Goal: Task Accomplishment & Management: Complete application form

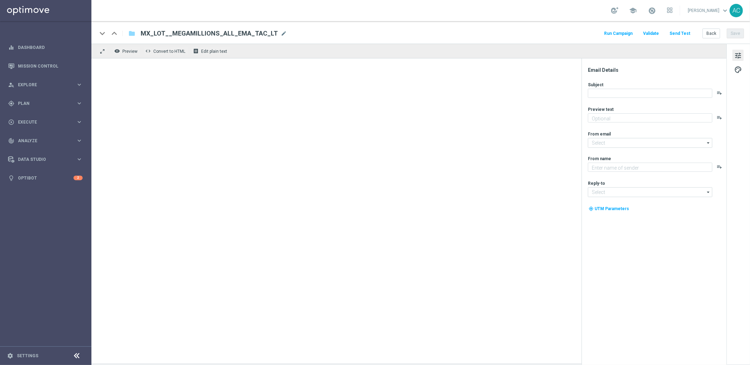
type textarea "El sueño de tu vida, cada vez más cerca."
type textarea "Lottoland"
type input "[EMAIL_ADDRESS][DOMAIN_NAME]"
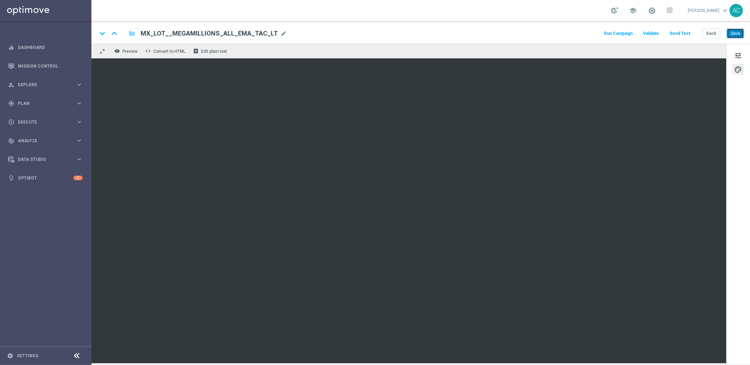
click at [739, 33] on button "Save" at bounding box center [735, 33] width 17 height 10
click at [733, 34] on button "Save" at bounding box center [735, 33] width 17 height 10
click at [737, 30] on button "Save" at bounding box center [735, 33] width 17 height 10
click at [739, 32] on button "Save" at bounding box center [735, 33] width 17 height 10
click at [738, 33] on button "Save" at bounding box center [735, 33] width 17 height 10
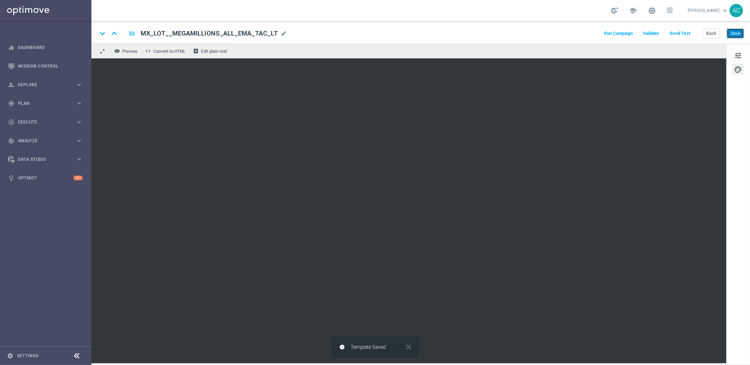
click at [739, 37] on button "Save" at bounding box center [735, 33] width 17 height 10
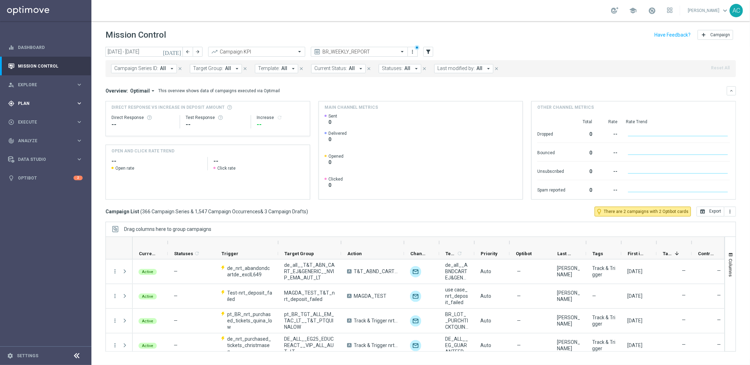
click at [37, 104] on span "Plan" at bounding box center [47, 103] width 58 height 4
click at [33, 117] on link "Target Groups" at bounding box center [45, 118] width 55 height 6
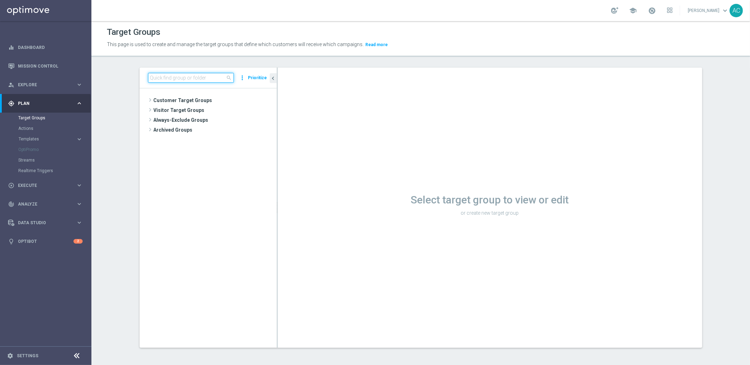
click at [195, 76] on input at bounding box center [191, 78] width 86 height 10
paste input "BR_LOT__LOTTOCASHBACK_WEBPUSH"
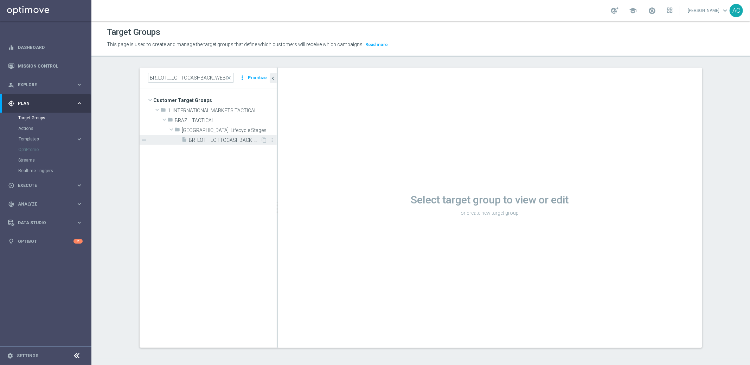
click at [220, 143] on span "BR_LOT__LOTTOCASHBACK_WEBPUSH" at bounding box center [225, 140] width 72 height 6
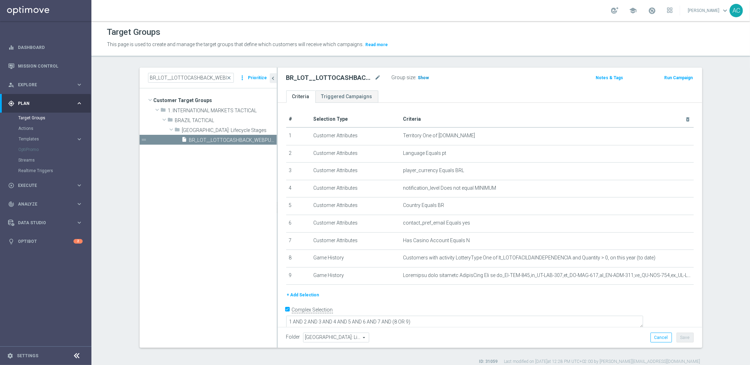
click at [418, 76] on span "Show" at bounding box center [423, 77] width 11 height 5
click at [211, 81] on input "BR_LOT__LOTTOCASHBACK_WEBPUSH" at bounding box center [191, 78] width 86 height 10
drag, startPoint x: 208, startPoint y: 77, endPoint x: 260, endPoint y: 78, distance: 51.7
click at [260, 78] on div "BR_LOT__LOTTOCASHBACK_WEBPUSH close more_vert Prioritize" at bounding box center [208, 78] width 120 height 10
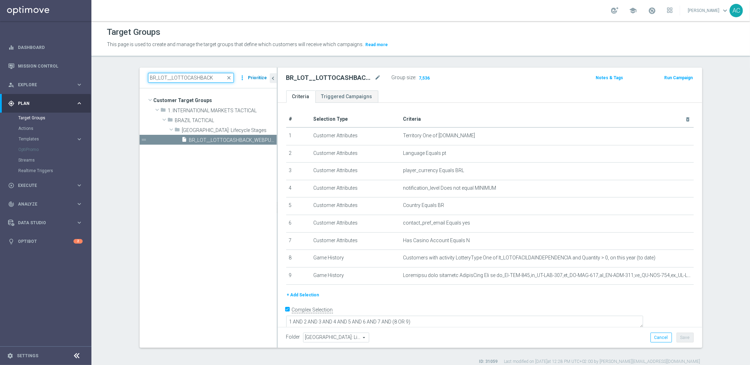
scroll to position [0, 0]
type input "BR_LOT__LOTTOCASHBACK"
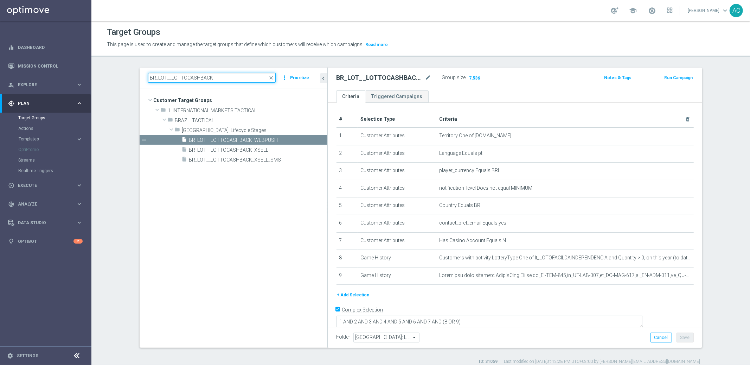
drag, startPoint x: 274, startPoint y: 139, endPoint x: 324, endPoint y: 136, distance: 50.3
click at [327, 136] on div at bounding box center [327, 207] width 1 height 280
click at [43, 187] on span "Execute" at bounding box center [47, 185] width 58 height 4
click at [37, 135] on link "Campaign Builder" at bounding box center [45, 137] width 55 height 6
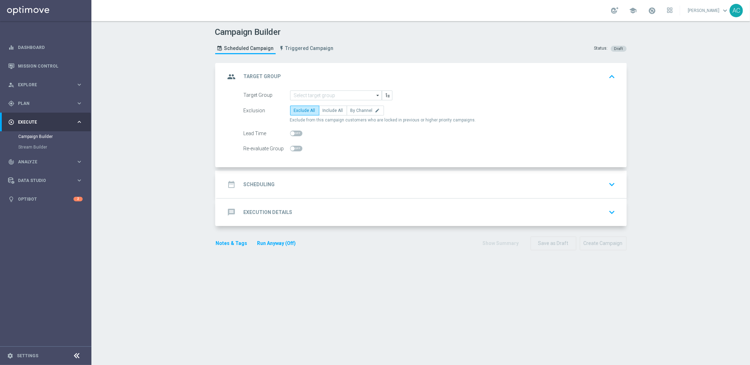
click at [309, 86] on div "group Target Group keyboard_arrow_up" at bounding box center [422, 76] width 410 height 27
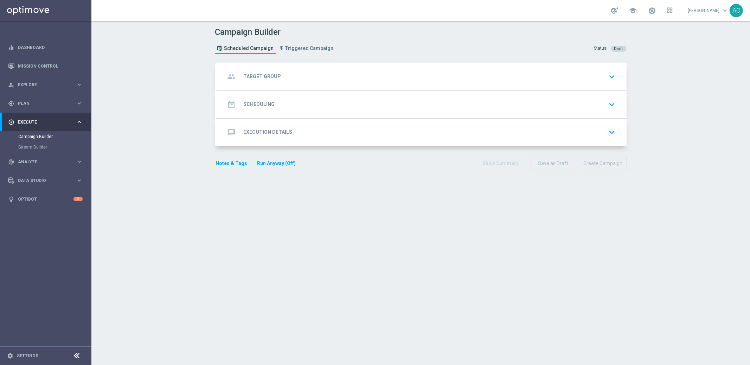
click at [309, 88] on div "group Target Group keyboard_arrow_down Target Group arrow_drop_down Drag here t…" at bounding box center [422, 76] width 410 height 27
click at [314, 82] on div "group Target Group keyboard_arrow_down" at bounding box center [421, 76] width 393 height 13
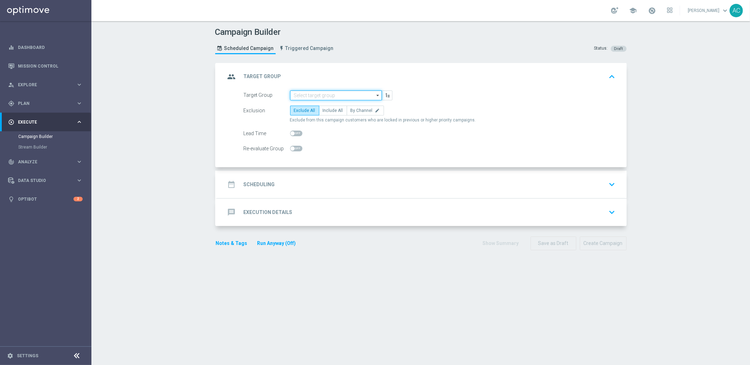
click at [320, 95] on input at bounding box center [336, 95] width 92 height 10
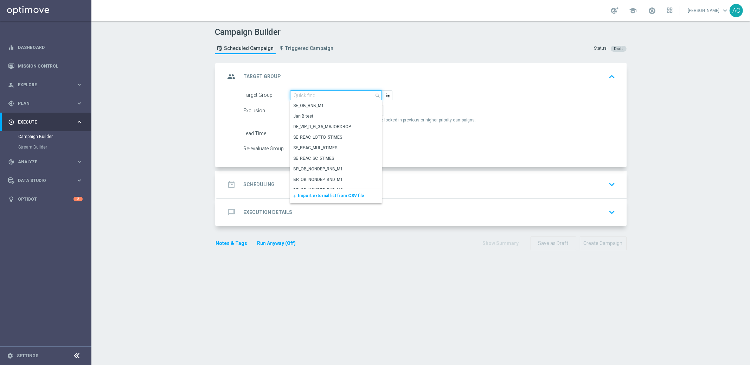
paste input "MX_TACTICAL_Lottery_Active Players"
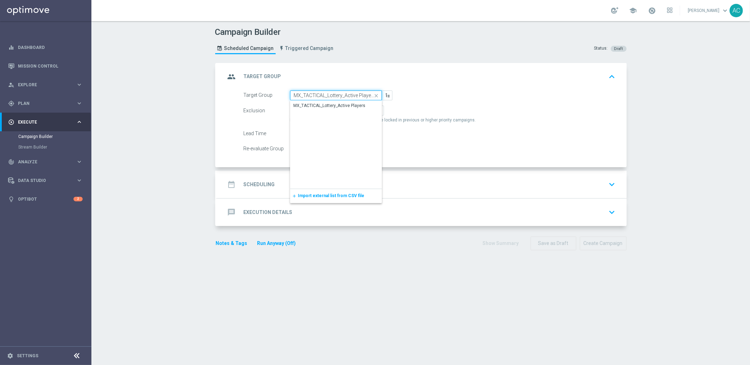
scroll to position [0, 0]
click at [322, 103] on div "MX_TACTICAL_Lottery_Active Players" at bounding box center [330, 105] width 72 height 6
type input "MX_TACTICAL_Lottery_Active Players"
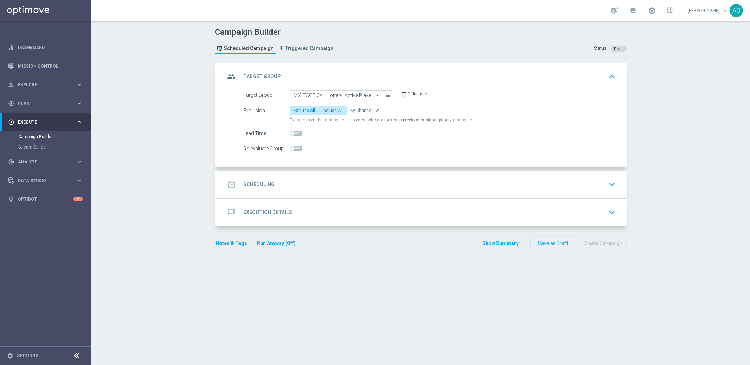
click at [323, 111] on span "Include All" at bounding box center [333, 110] width 20 height 5
click at [323, 111] on input "Include All" at bounding box center [325, 111] width 5 height 5
radio input "true"
drag, startPoint x: 261, startPoint y: 180, endPoint x: 263, endPoint y: 173, distance: 6.7
click at [262, 180] on div "date_range Scheduling" at bounding box center [250, 184] width 50 height 13
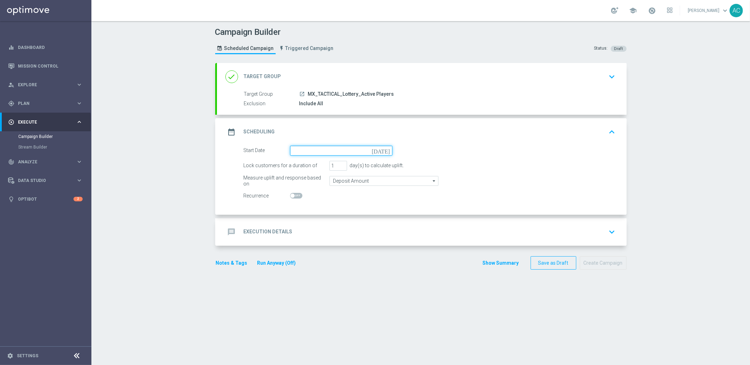
click at [321, 151] on input at bounding box center [341, 151] width 102 height 10
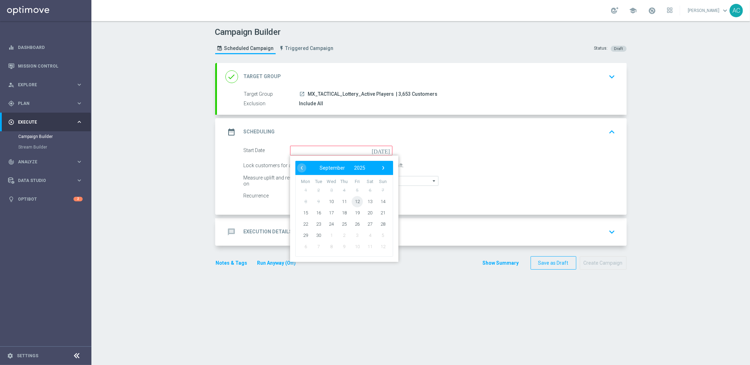
click at [354, 201] on span "12" at bounding box center [356, 200] width 11 height 11
type input "12 Sep 2025"
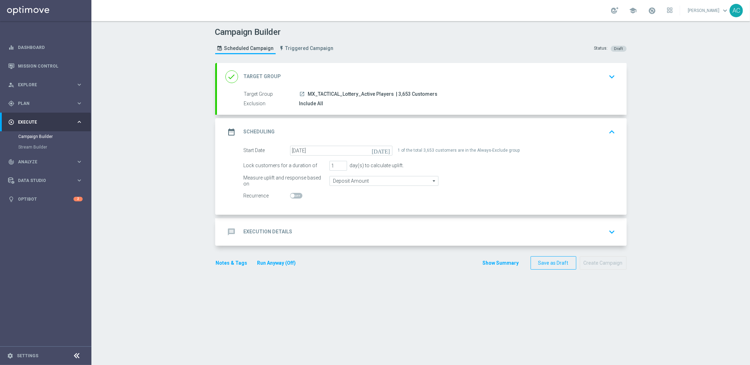
click at [290, 195] on span at bounding box center [292, 195] width 4 height 4
click at [290, 195] on input "checkbox" at bounding box center [296, 196] width 12 height 6
checkbox input "true"
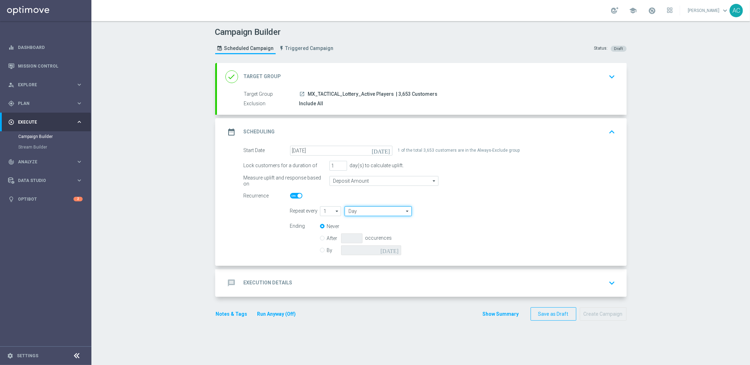
click at [358, 212] on input "Day" at bounding box center [378, 211] width 67 height 10
click at [358, 233] on div "Week" at bounding box center [376, 232] width 62 height 11
type input "Week"
click at [501, 50] on div "Campaign Builder Scheduled Campaign Triggered Campaign Status: Draft" at bounding box center [421, 41] width 422 height 32
click at [325, 210] on input "1" at bounding box center [330, 211] width 21 height 10
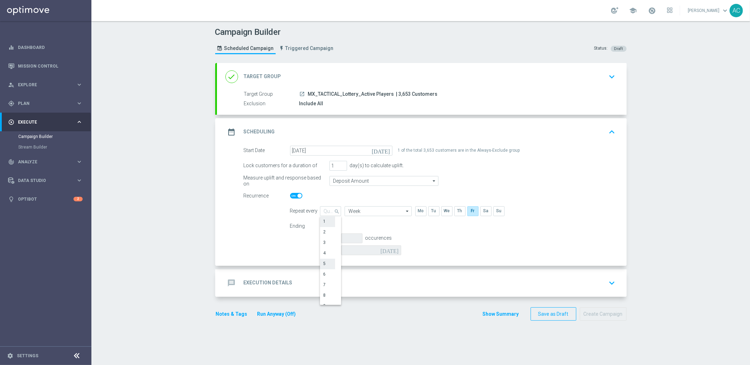
click at [326, 262] on div "5" at bounding box center [327, 263] width 15 height 10
type input "5"
type input "Weeks"
click at [432, 210] on input "checkbox" at bounding box center [433, 210] width 11 height 9
checkbox input "true"
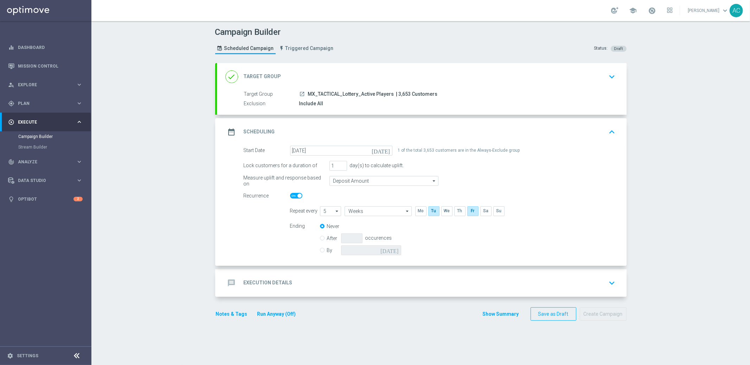
click at [320, 250] on input "By" at bounding box center [322, 248] width 5 height 5
radio input "true"
radio input "false"
click at [398, 252] on div "today Missing selection" at bounding box center [388, 250] width 94 height 10
click at [390, 248] on icon "today" at bounding box center [390, 249] width 21 height 8
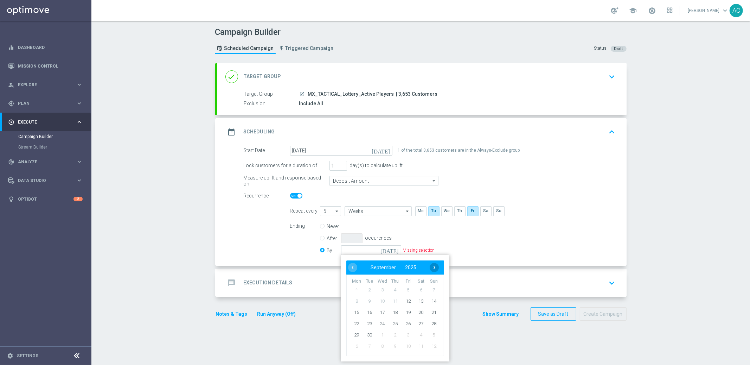
click at [432, 266] on span "›" at bounding box center [434, 267] width 9 height 9
click at [419, 289] on span "4" at bounding box center [420, 289] width 11 height 11
type input "04 Oct 2025"
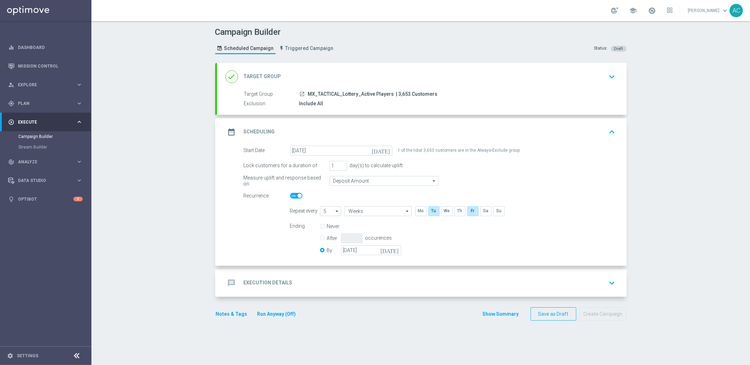
click at [235, 286] on div "message Execution Details" at bounding box center [258, 282] width 67 height 13
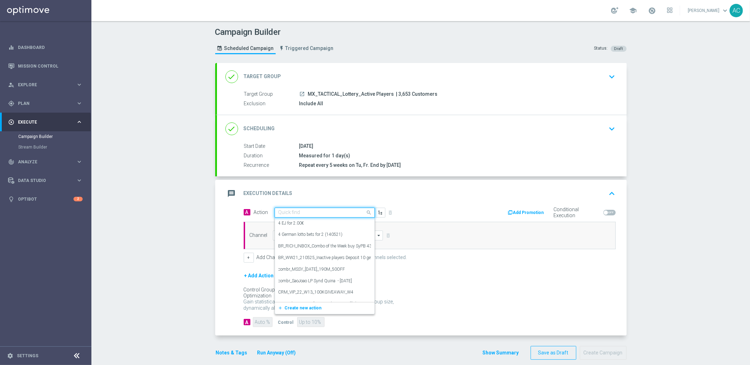
click at [310, 210] on input "text" at bounding box center [317, 213] width 78 height 6
paste input "MX_LOT__MEGAMILLIONS_ALL_EMA_TAC_LT"
type input "MX_LOT__MEGAMILLIONS_ALL_EMA_TAC_LT"
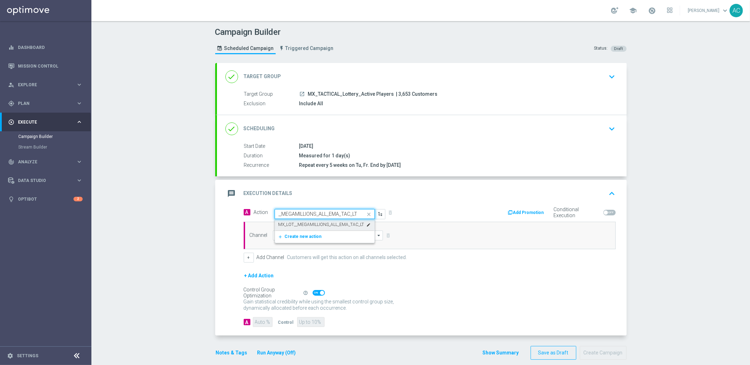
click at [305, 223] on label "MX_LOT__MEGAMILLIONS_ALL_EMA_TAC_LT" at bounding box center [321, 224] width 86 height 6
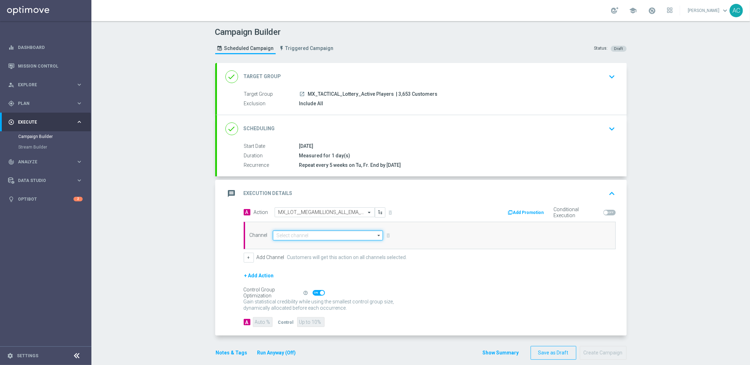
click at [287, 237] on input at bounding box center [328, 235] width 110 height 10
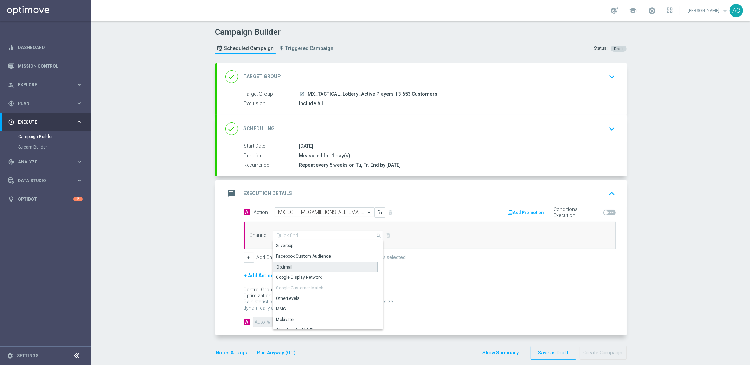
click at [290, 263] on div "Optimail" at bounding box center [325, 267] width 105 height 11
type input "Optimail"
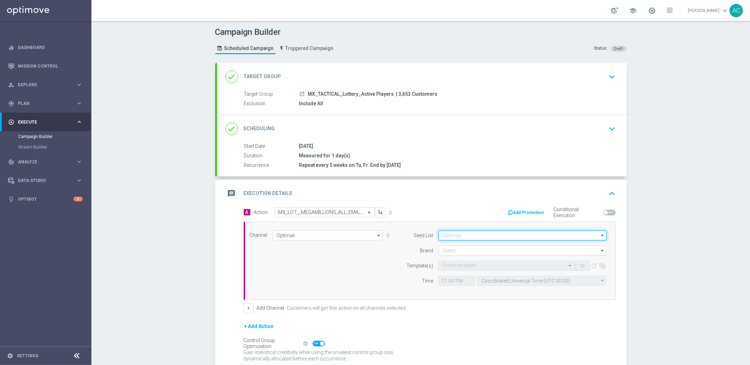
click at [498, 237] on input at bounding box center [522, 235] width 168 height 10
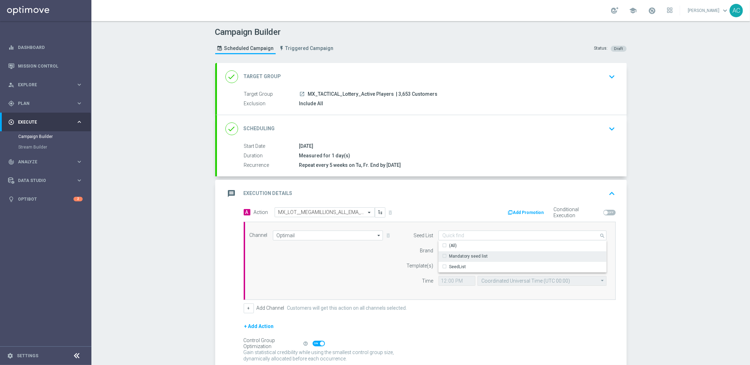
click at [482, 256] on div "Mandatory seed list" at bounding box center [468, 256] width 39 height 6
click at [270, 262] on div "Channel Optimail Optimail arrow_drop_down Drag here to set row groups Drag here…" at bounding box center [428, 260] width 368 height 60
type input "Mandatory seed list"
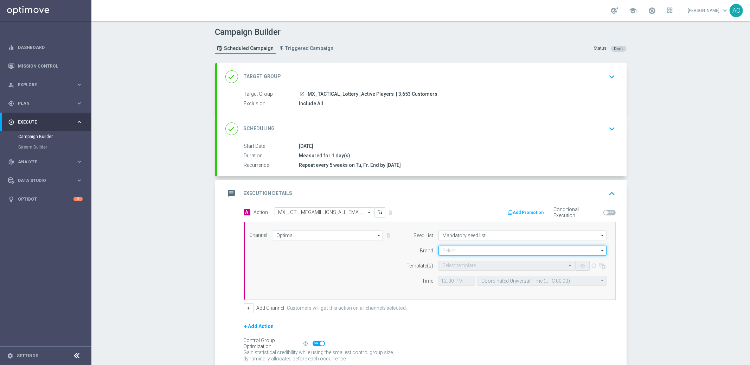
click at [453, 247] on input at bounding box center [522, 250] width 168 height 10
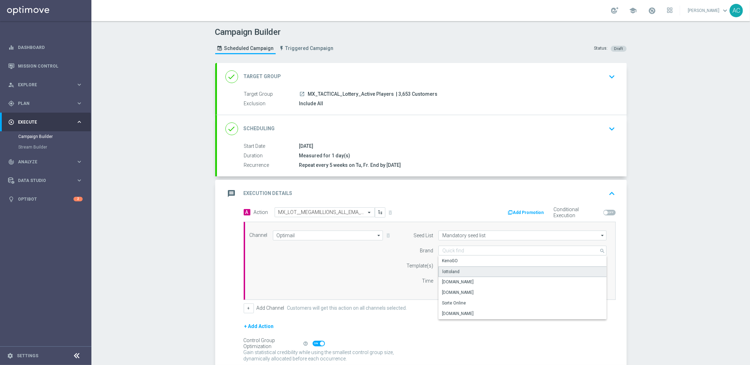
click at [457, 269] on div "lottoland" at bounding box center [522, 271] width 168 height 11
type input "lottoland"
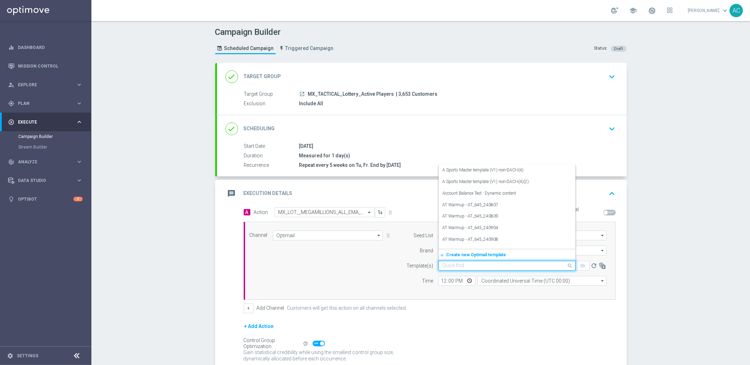
click at [456, 265] on input "text" at bounding box center [499, 266] width 115 height 6
paste input "MX_LOT__MEGAMILLIONS_ALL_EMA_TAC_LT"
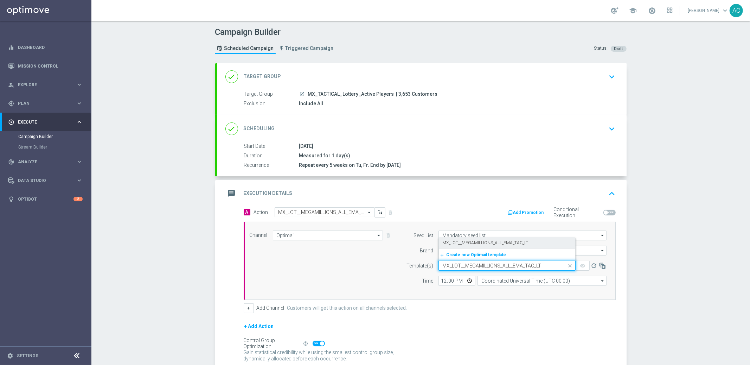
click at [468, 245] on label "MX_LOT__MEGAMILLIONS_ALL_EMA_TAC_LT" at bounding box center [485, 243] width 86 height 6
type input "MX_LOT__MEGAMILLIONS_ALL_EMA_TAC_LT"
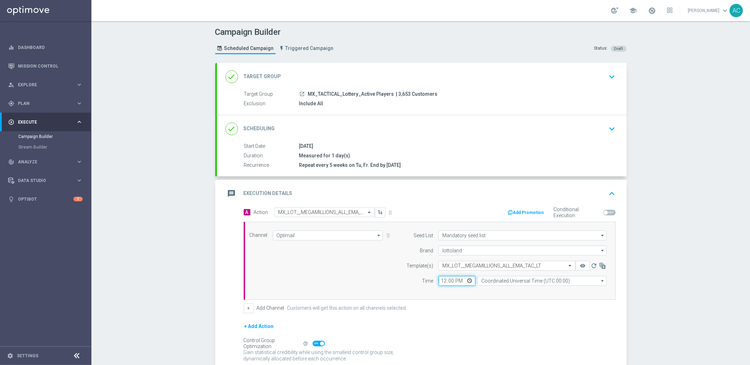
click at [439, 277] on input "12:00" at bounding box center [456, 281] width 37 height 10
type input "15:00"
click at [497, 282] on input "Coordinated Universal Time (UTC 00:00)" at bounding box center [541, 281] width 129 height 10
click at [522, 300] on div "Mexican Pacific Time (Chihuahua) (UTC -06:00)" at bounding box center [536, 301] width 111 height 6
type input "Mexican Pacific Time (Chihuahua) (UTC -06:00)"
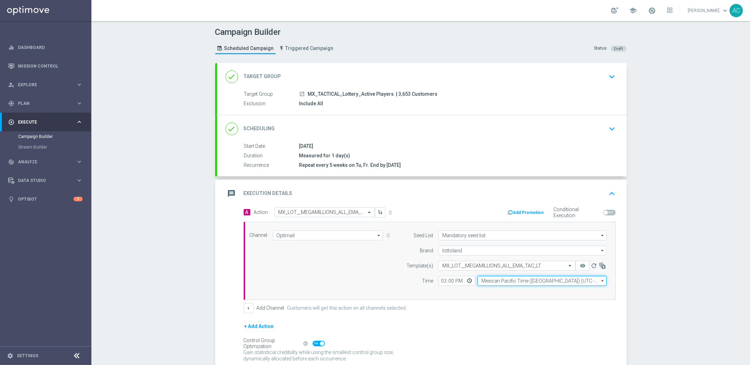
click at [505, 279] on input "Mexican Pacific Time (Chihuahua) (UTC -06:00)" at bounding box center [541, 281] width 129 height 10
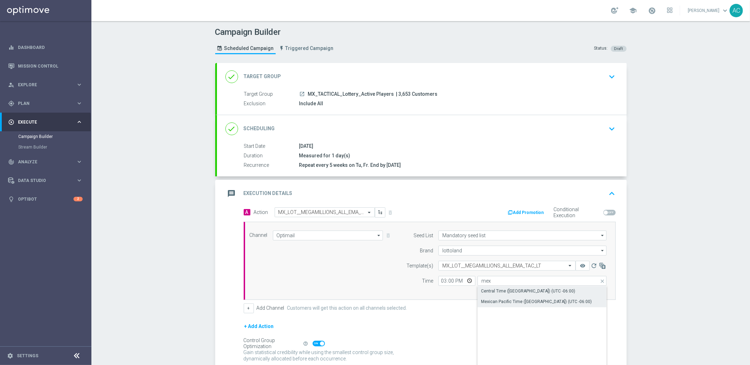
click at [521, 288] on div "Central Time (Mexico City) (UTC -06:00)" at bounding box center [528, 291] width 94 height 6
type input "Central Time (Mexico City) (UTC -06:00)"
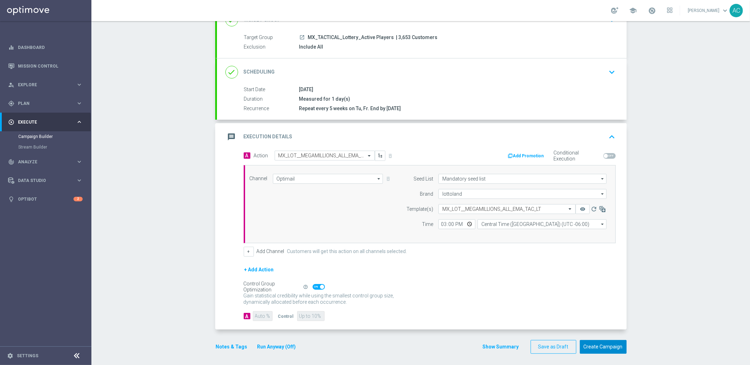
scroll to position [59, 0]
click at [604, 345] on button "Create Campaign" at bounding box center [603, 344] width 47 height 14
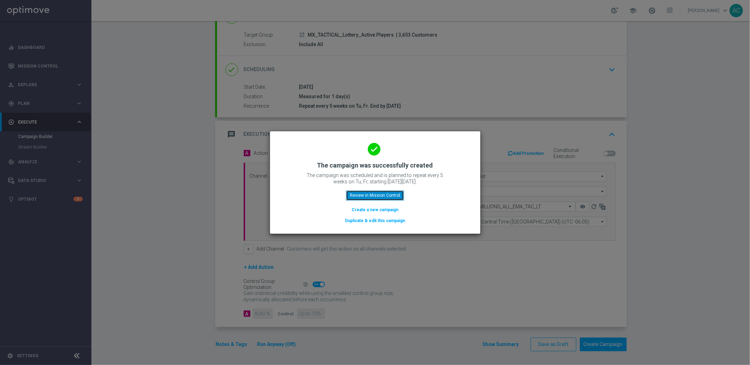
click at [372, 198] on button "Review in Mission Control" at bounding box center [375, 195] width 58 height 10
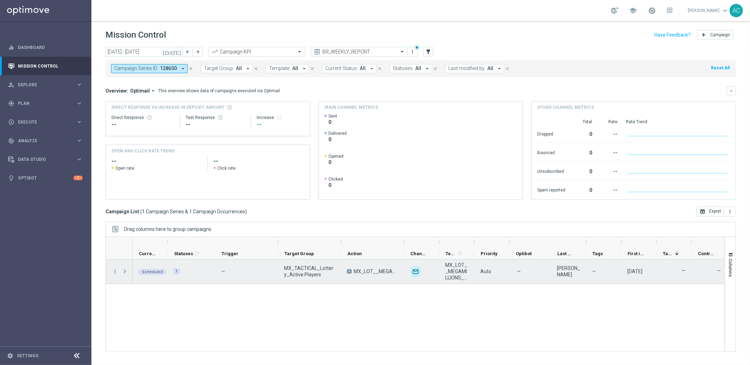
click at [126, 269] on span "Press SPACE to select this row." at bounding box center [125, 271] width 6 height 6
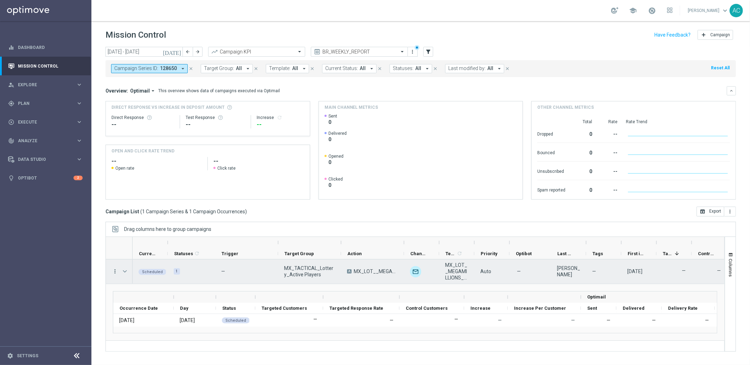
click at [115, 271] on icon "more_vert" at bounding box center [115, 271] width 6 height 6
click at [281, 221] on div "Drag columns here to group campaigns" at bounding box center [420, 228] width 630 height 15
click at [114, 272] on icon "more_vert" at bounding box center [115, 271] width 6 height 6
click at [275, 231] on div "Drag columns here to group campaigns" at bounding box center [420, 228] width 630 height 15
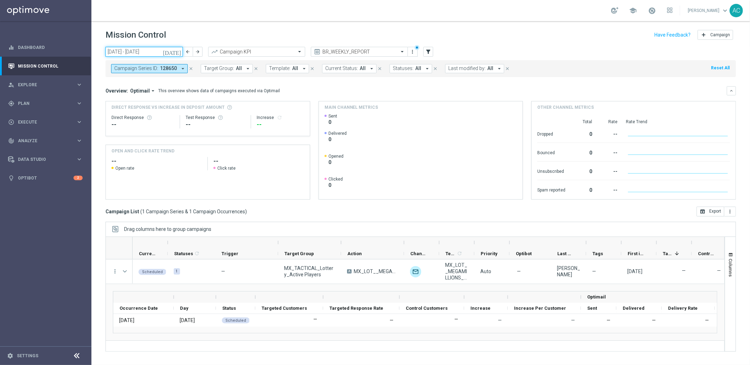
click at [144, 53] on input "08 Sep 2025 - 14 Sep 2025" at bounding box center [143, 52] width 77 height 10
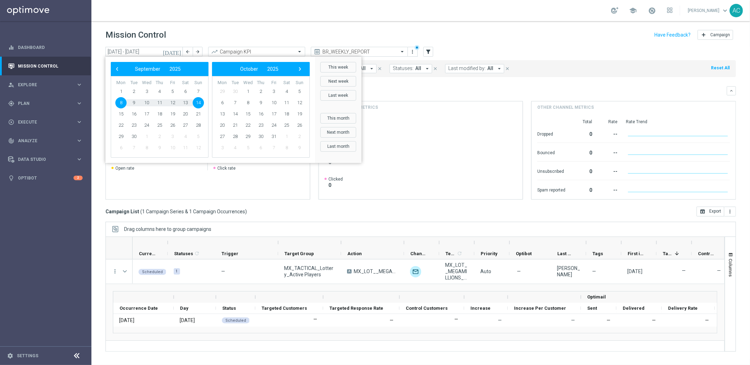
click at [121, 102] on span "8" at bounding box center [120, 102] width 11 height 11
click at [296, 92] on span "5" at bounding box center [299, 91] width 11 height 11
type input "08 Sep 2025 - 05 Oct 2025"
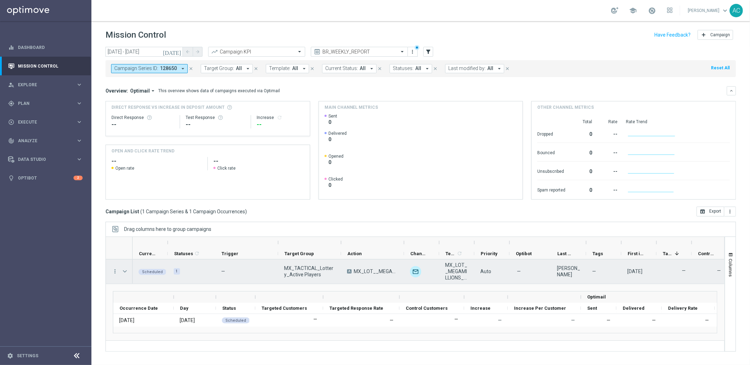
click at [121, 268] on div "Press SPACE to select this row." at bounding box center [125, 271] width 14 height 24
click at [124, 270] on span "Press SPACE to select this row." at bounding box center [125, 271] width 6 height 6
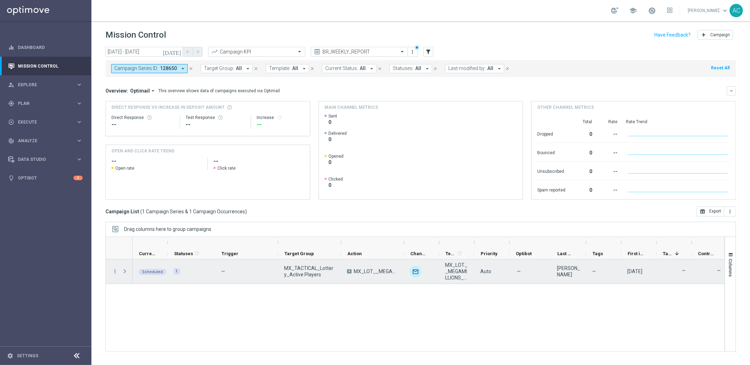
click at [126, 272] on span "Press SPACE to select this row." at bounding box center [125, 271] width 6 height 6
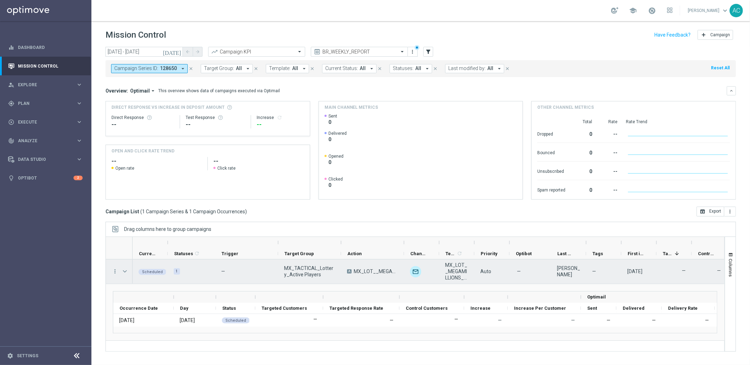
click at [375, 272] on span "MX_LOT__MEGAMILLIONS_ALL_EMA_TAC_LT" at bounding box center [376, 271] width 44 height 6
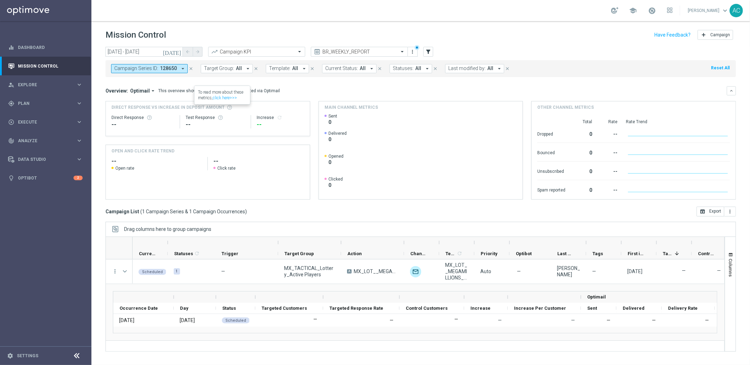
click at [181, 70] on icon "arrow_drop_down" at bounding box center [183, 68] width 6 height 6
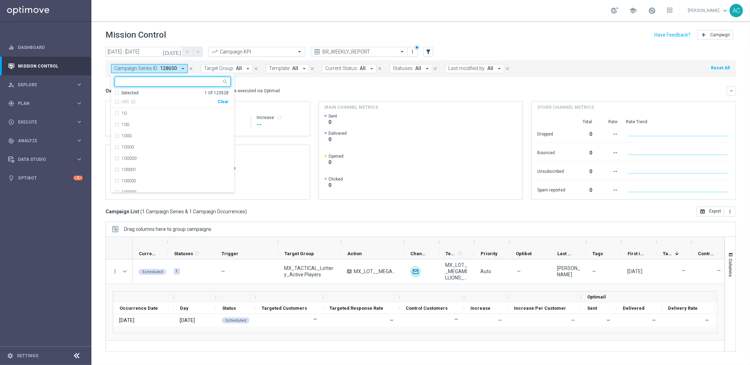
click at [0, 0] on div "Clear" at bounding box center [0, 0] width 0 height 0
click at [294, 83] on mini-dashboard "Overview: Optimail arrow_drop_down This overview shows data of campaigns execut…" at bounding box center [420, 141] width 630 height 129
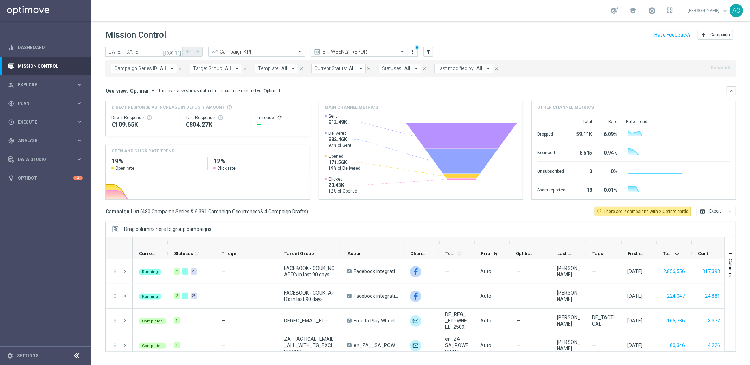
click at [281, 70] on span "All" at bounding box center [284, 68] width 6 height 6
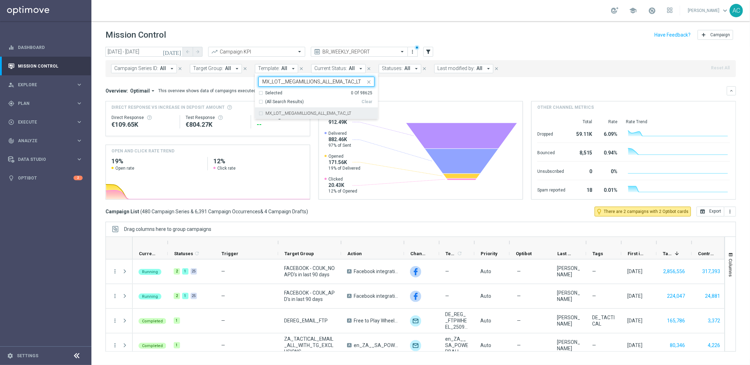
click at [258, 113] on div "MX_LOT__MEGAMILLIONS_ALL_EMA_TAC_LT" at bounding box center [316, 113] width 116 height 11
type input "MX_LOT__MEGAMILLIONS_ALL_EMA_TAC_LT"
click at [406, 81] on mini-dashboard "Overview: Optimail arrow_drop_down This overview shows data of campaigns execut…" at bounding box center [420, 141] width 630 height 129
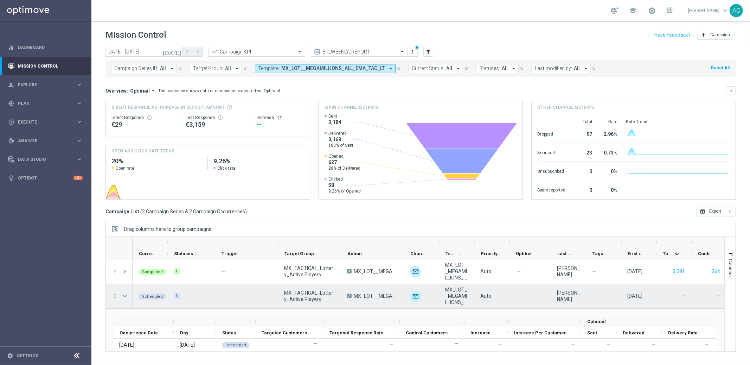
click at [123, 294] on span at bounding box center [125, 296] width 6 height 6
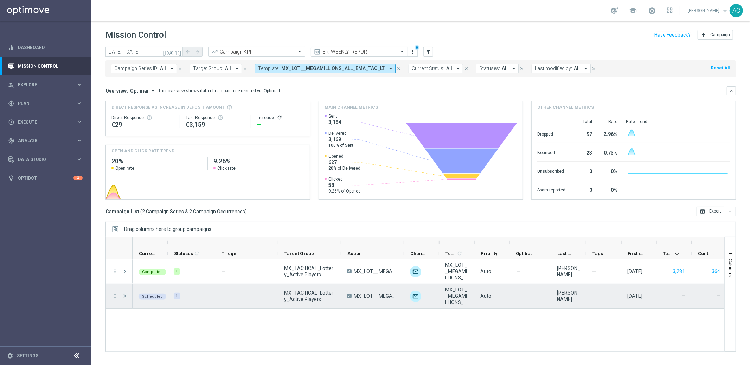
click at [127, 296] on span at bounding box center [125, 296] width 6 height 6
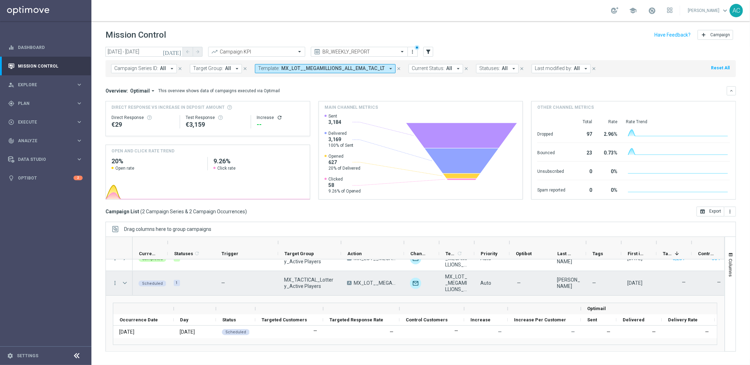
scroll to position [13, 0]
click at [115, 283] on icon "more_vert" at bounding box center [115, 282] width 6 height 6
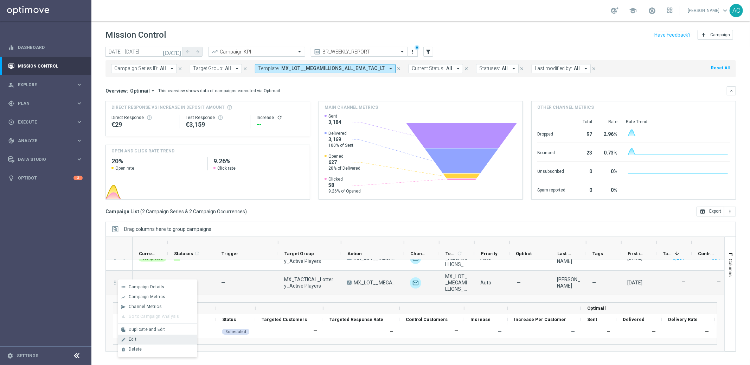
click at [149, 341] on div "Edit" at bounding box center [161, 338] width 65 height 5
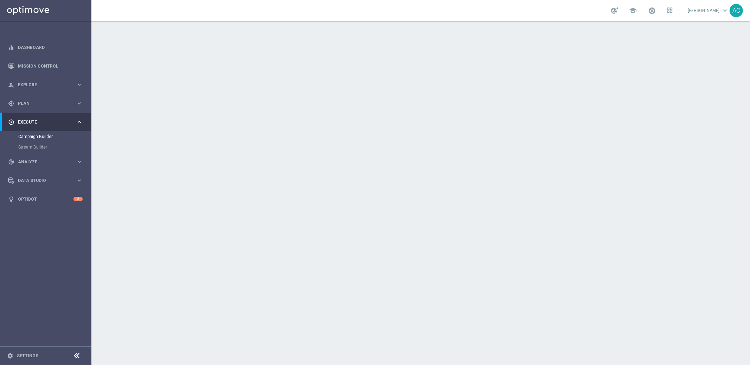
click at [580, 127] on div "done Scheduling keyboard_arrow_down" at bounding box center [421, 128] width 393 height 13
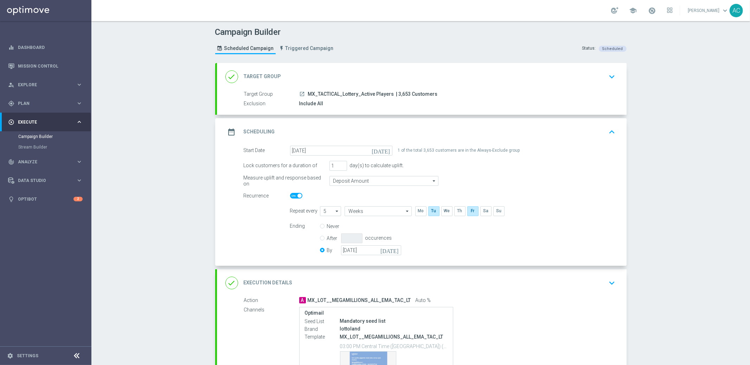
click at [334, 211] on icon "arrow_drop_down" at bounding box center [337, 210] width 7 height 9
click at [329, 220] on div "1" at bounding box center [327, 221] width 15 height 11
type input "1"
type input "Week"
click at [539, 258] on div "Start Date 12 Sep 2025 today 1 of the total 3,653 customers are in the Always-E…" at bounding box center [422, 206] width 410 height 120
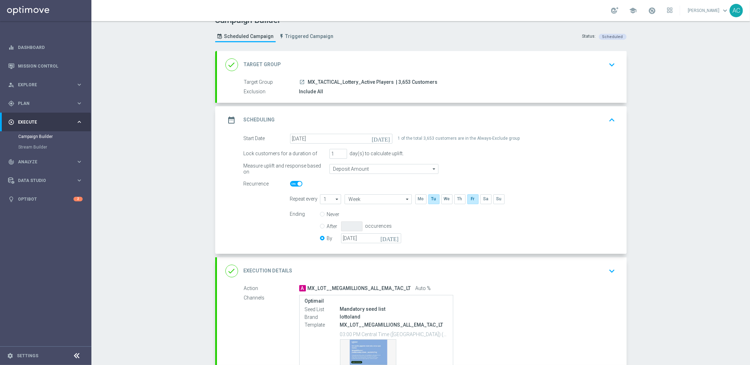
scroll to position [88, 0]
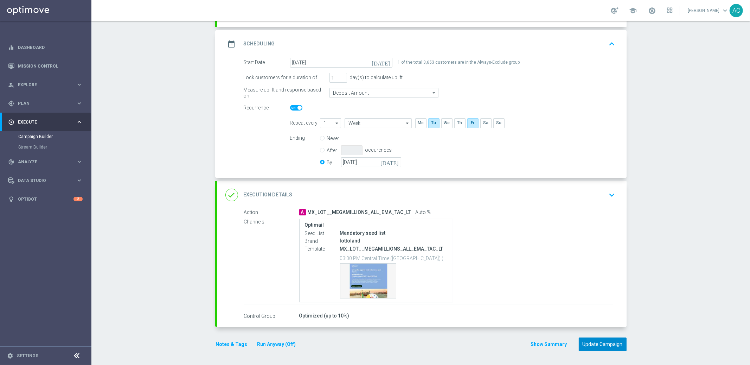
click at [600, 344] on button "Update Campaign" at bounding box center [603, 344] width 48 height 14
click at [582, 154] on div at bounding box center [368, 182] width 750 height 365
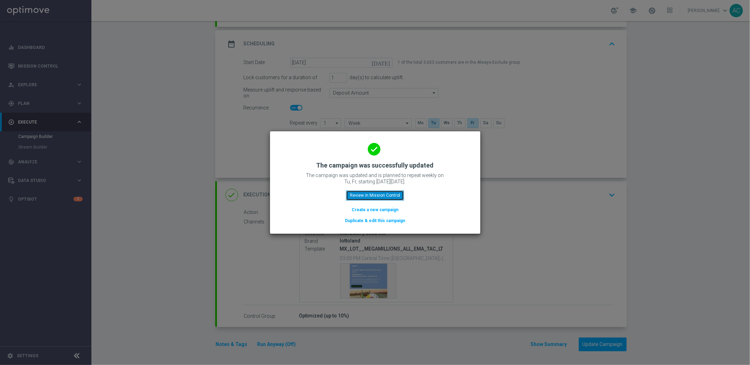
click at [383, 197] on button "Review in Mission Control" at bounding box center [375, 195] width 58 height 10
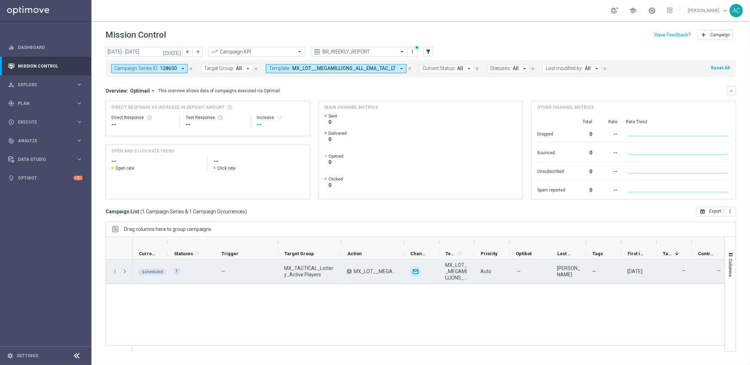
click at [119, 270] on div "Press SPACE to select this row." at bounding box center [125, 271] width 14 height 24
click at [123, 271] on span "Press SPACE to select this row." at bounding box center [125, 271] width 6 height 6
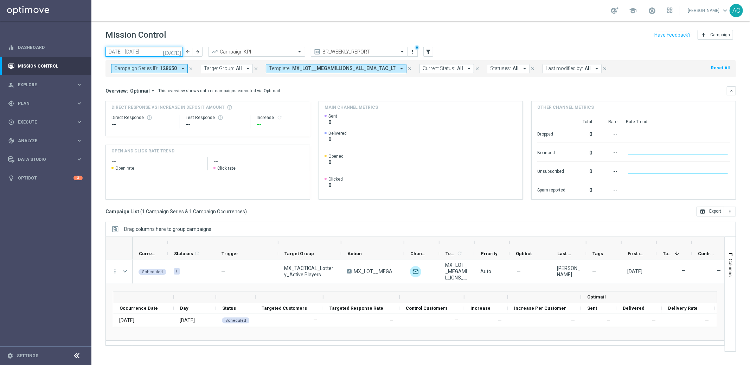
click at [140, 50] on input "08 Sep 2025 - 14 Sep 2025" at bounding box center [143, 52] width 77 height 10
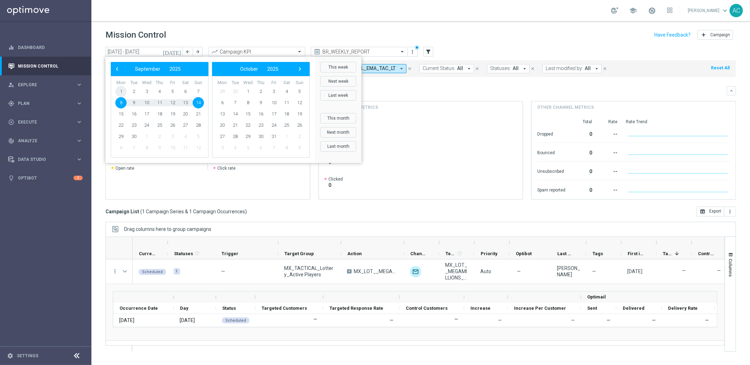
click at [119, 87] on span "1" at bounding box center [120, 91] width 11 height 11
click at [300, 93] on span "5" at bounding box center [299, 91] width 11 height 11
type input "01 Sep 2025 - 05 Oct 2025"
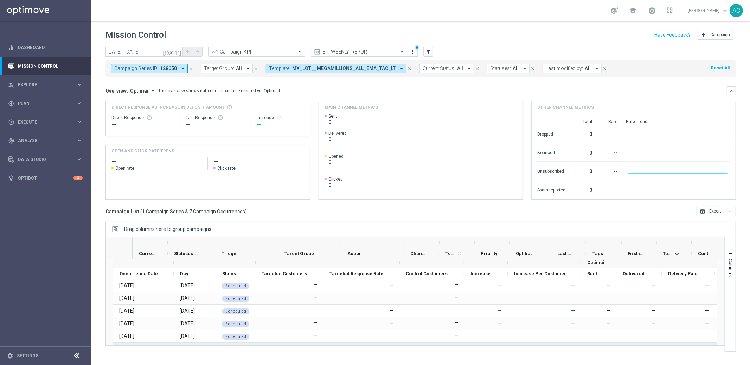
scroll to position [71, 0]
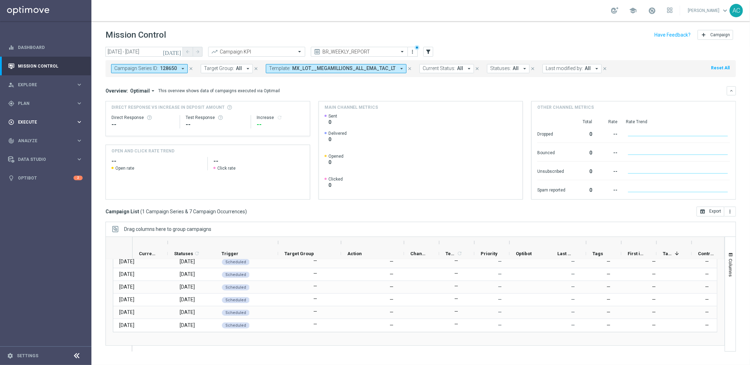
click at [41, 125] on div "play_circle_outline Execute keyboard_arrow_right" at bounding box center [45, 121] width 91 height 19
click at [36, 136] on link "Campaign Builder" at bounding box center [45, 137] width 55 height 6
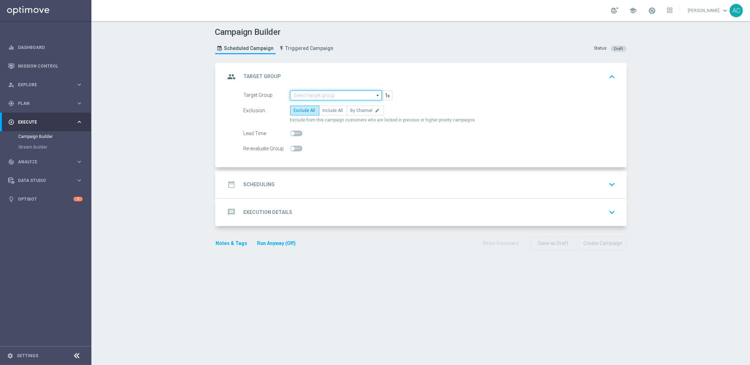
click at [315, 90] on input at bounding box center [336, 95] width 92 height 10
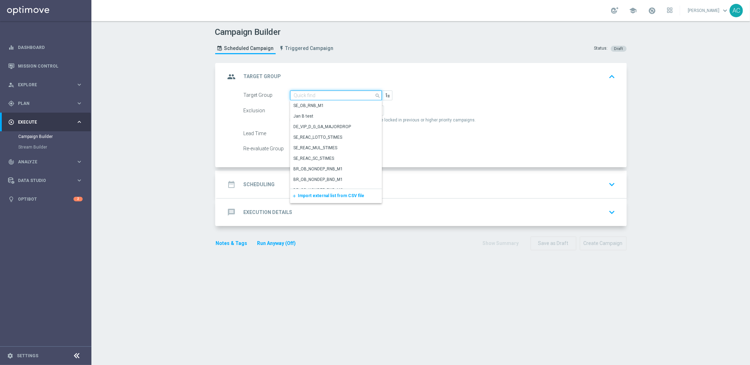
paste input "MX_TACTICAL_ALL"
click at [322, 105] on div "MX_TACTICAL_ALL" at bounding box center [312, 105] width 36 height 6
type input "MX_TACTICAL_ALL"
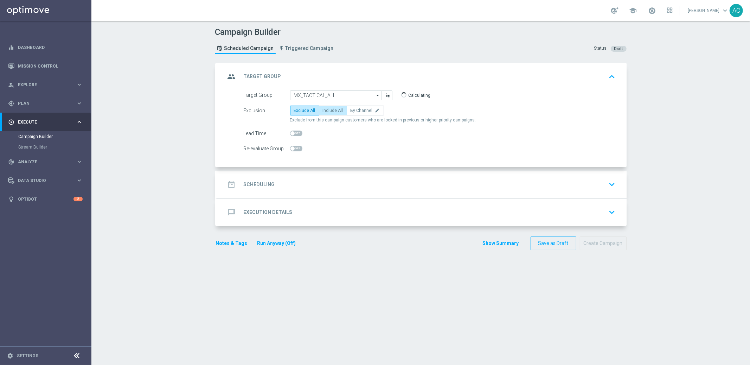
click at [325, 114] on label "Include All" at bounding box center [333, 110] width 28 height 10
click at [325, 114] on input "Include All" at bounding box center [325, 111] width 5 height 5
radio input "true"
click at [258, 181] on h2 "Scheduling" at bounding box center [259, 184] width 31 height 7
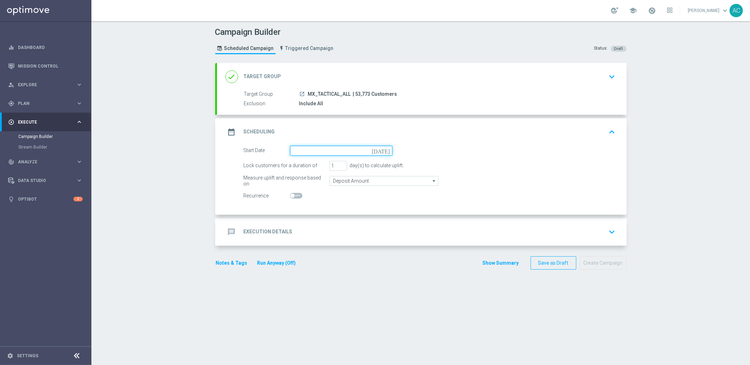
click at [332, 149] on input at bounding box center [341, 151] width 102 height 10
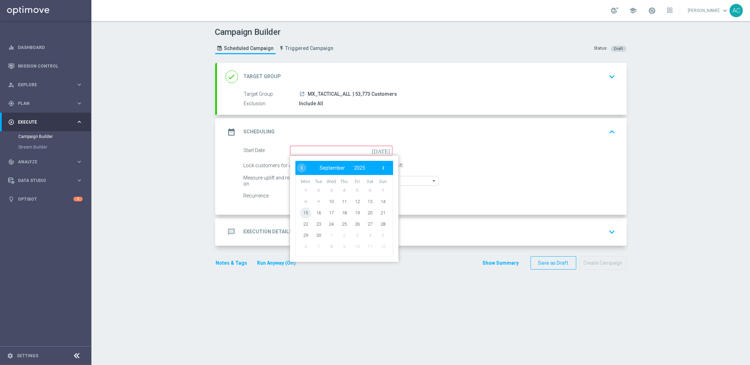
click at [300, 209] on span "15" at bounding box center [305, 212] width 11 height 11
type input "15 Sep 2025"
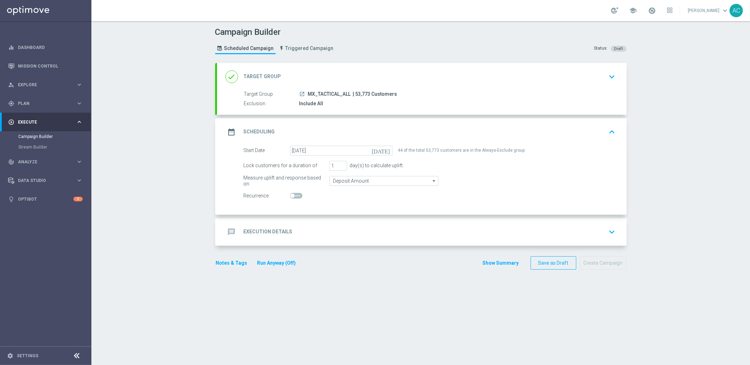
click at [293, 195] on span at bounding box center [296, 196] width 12 height 6
click at [293, 195] on input "checkbox" at bounding box center [296, 196] width 12 height 6
checkbox input "true"
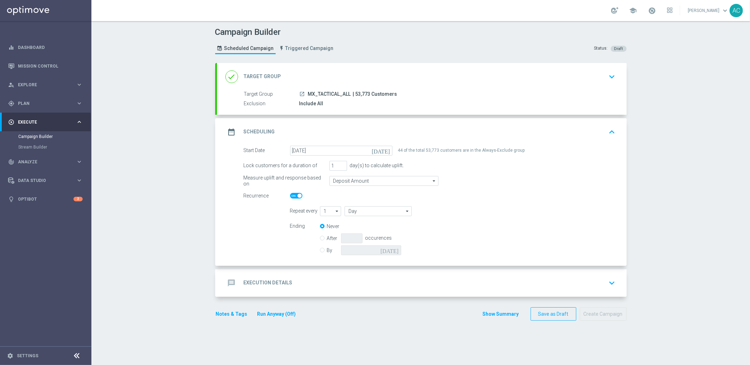
click at [369, 217] on form "Repeat every 1 1 arrow_drop_down Drag here to set row groups Drag here to set c…" at bounding box center [453, 231] width 326 height 51
click at [372, 212] on input "Day" at bounding box center [378, 211] width 67 height 10
click at [362, 229] on div "Week" at bounding box center [376, 232] width 62 height 10
type input "Week"
click at [469, 211] on input "checkbox" at bounding box center [472, 210] width 11 height 9
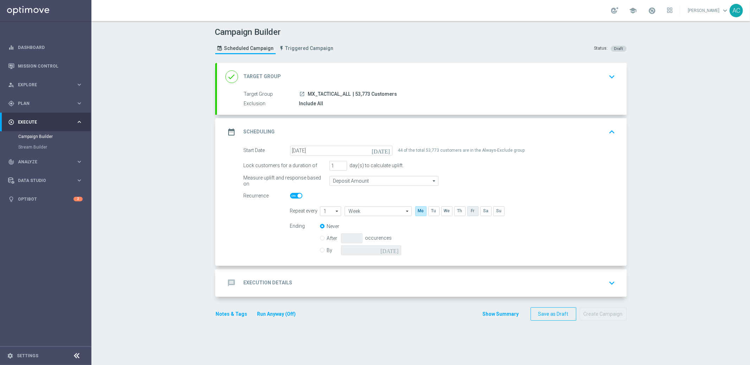
checkbox input "true"
click at [316, 249] on div "Ending Never After occurences By today" at bounding box center [453, 239] width 336 height 36
click at [320, 249] on input "By" at bounding box center [322, 248] width 5 height 5
radio input "true"
radio input "false"
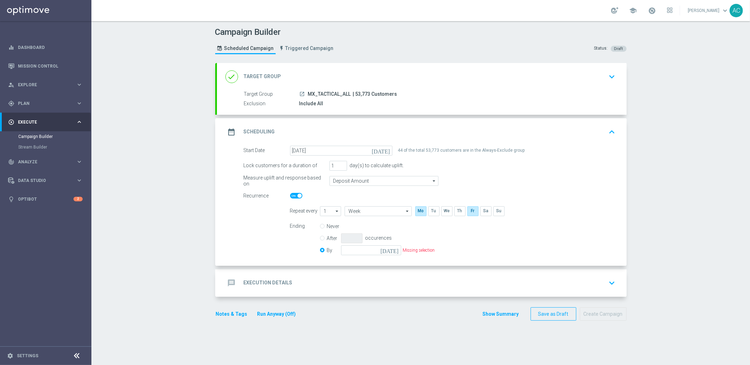
click at [394, 249] on icon "today" at bounding box center [390, 249] width 21 height 8
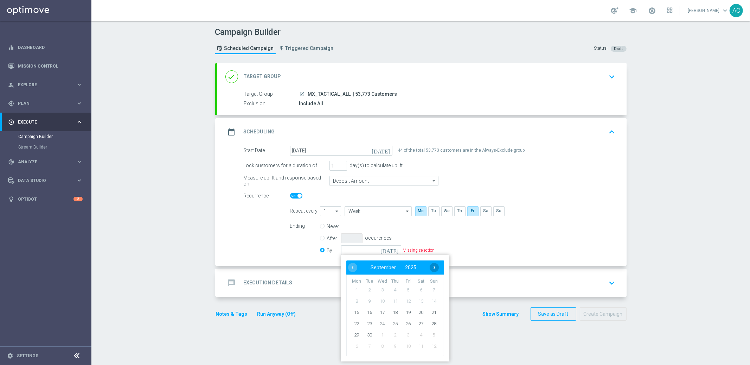
click at [431, 266] on span "›" at bounding box center [434, 267] width 9 height 9
click at [428, 288] on span "5" at bounding box center [433, 289] width 11 height 11
type input "05 Oct 2025"
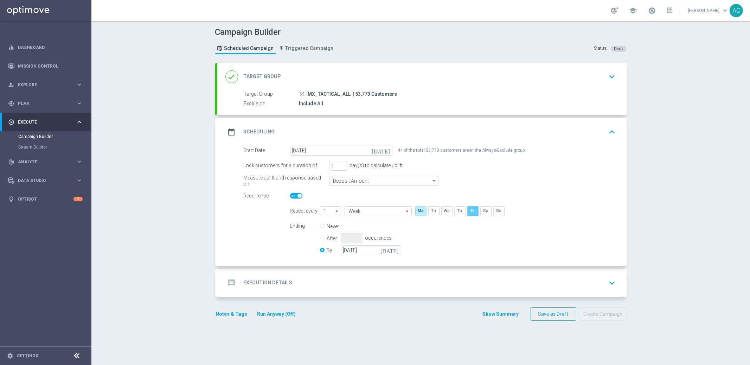
click at [470, 212] on input "checkbox" at bounding box center [472, 210] width 11 height 9
checkbox input "false"
click at [363, 252] on input "05 Oct 2025" at bounding box center [371, 250] width 60 height 10
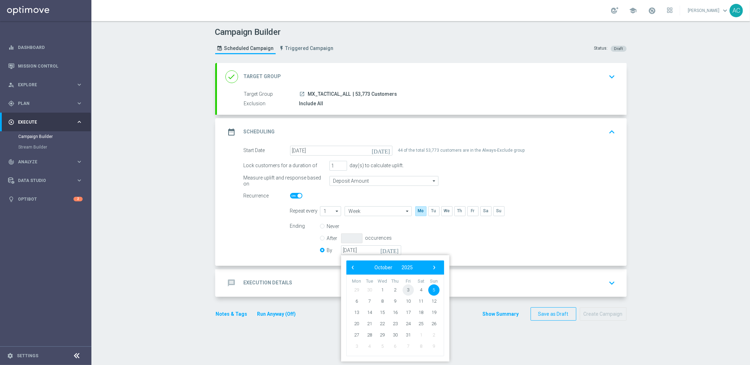
click at [405, 288] on span "3" at bounding box center [407, 289] width 11 height 11
type input "03 Oct 2025"
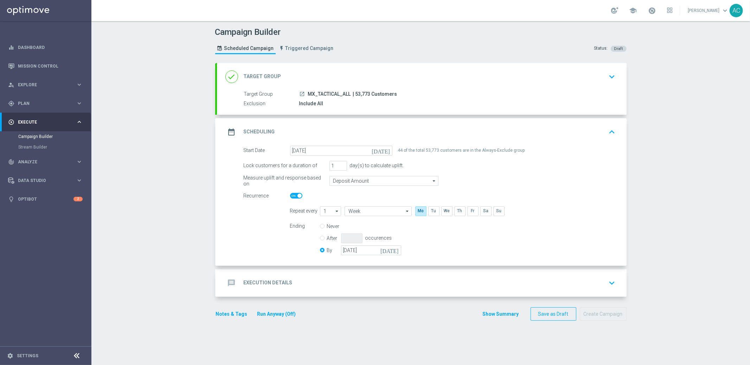
click at [481, 239] on div "Ending Never After occurences By 03 Oct 2025 today" at bounding box center [453, 239] width 336 height 36
click at [310, 285] on div "message Execution Details keyboard_arrow_down" at bounding box center [421, 282] width 393 height 13
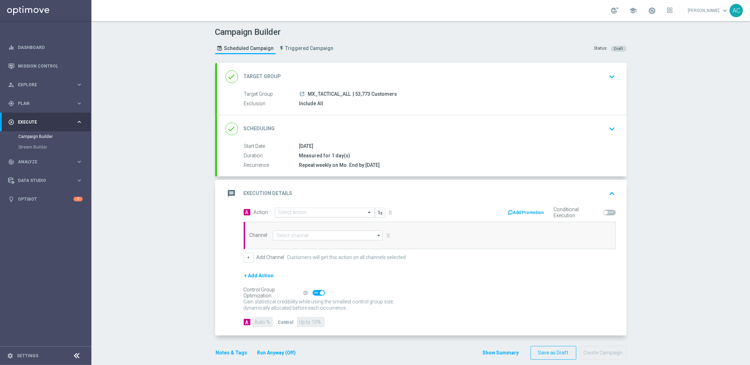
click at [335, 210] on input "text" at bounding box center [317, 213] width 78 height 6
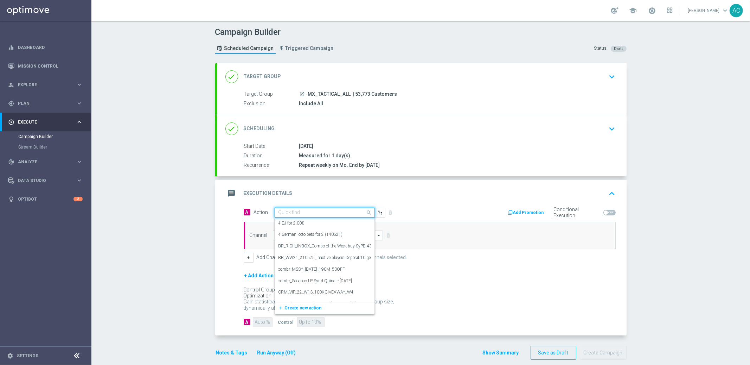
paste input "es_MX__WEEKOFFER__ALL_EMA_TAC_GM"
type input "es_MX__WEEKOFFER__ALL_EMA_TAC_GM"
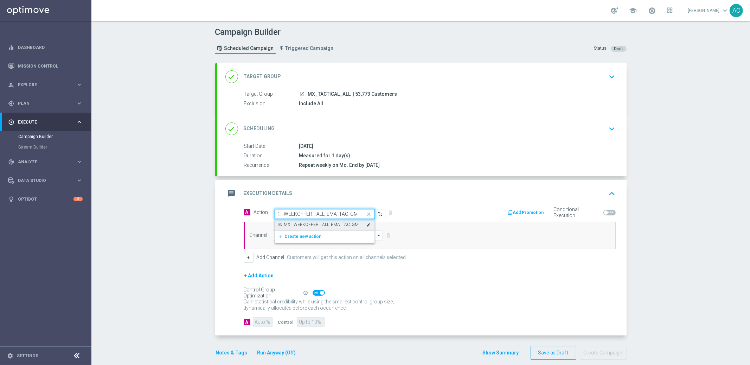
click at [323, 223] on label "es_MX__WEEKOFFER__ALL_EMA_TAC_GM" at bounding box center [318, 224] width 81 height 6
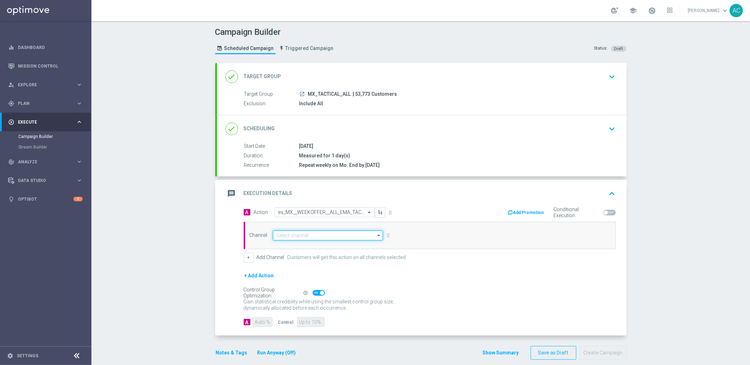
click at [312, 238] on input at bounding box center [328, 235] width 110 height 10
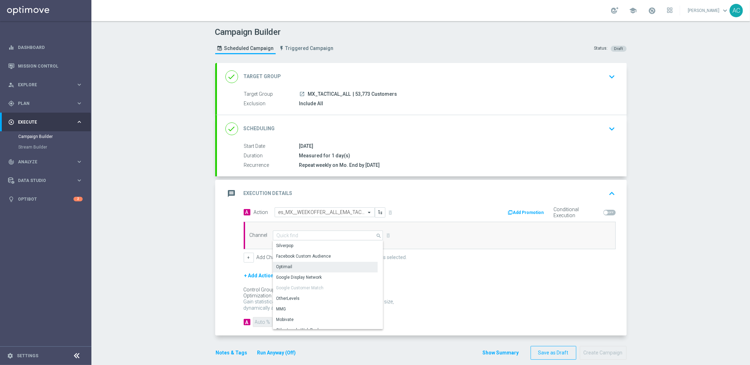
click at [306, 265] on div "Optimail" at bounding box center [325, 267] width 105 height 10
type input "Optimail"
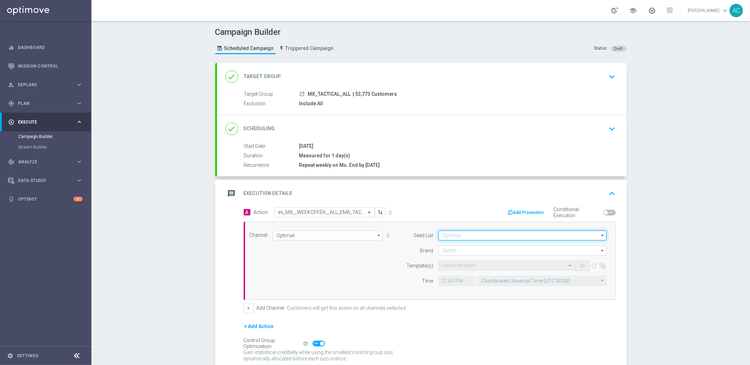
click at [474, 234] on input at bounding box center [522, 235] width 168 height 10
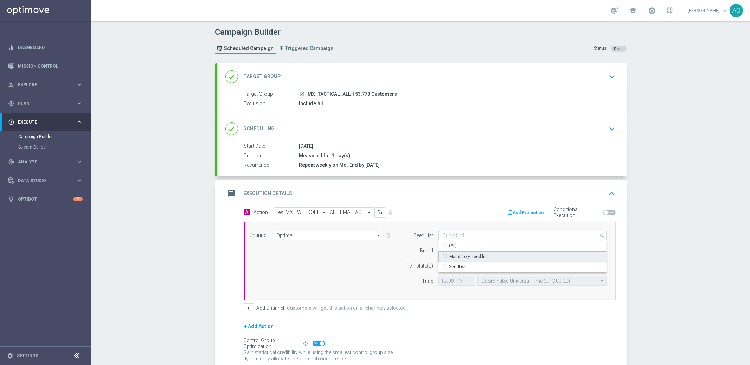
click at [474, 257] on div "Mandatory seed list" at bounding box center [468, 256] width 39 height 6
drag, startPoint x: 346, startPoint y: 275, endPoint x: 393, endPoint y: 256, distance: 51.0
click at [346, 275] on div "Channel Optimail Optimail arrow_drop_down Drag here to set row groups Drag here…" at bounding box center [428, 260] width 368 height 60
type input "Mandatory seed list"
click at [459, 249] on input at bounding box center [522, 250] width 168 height 10
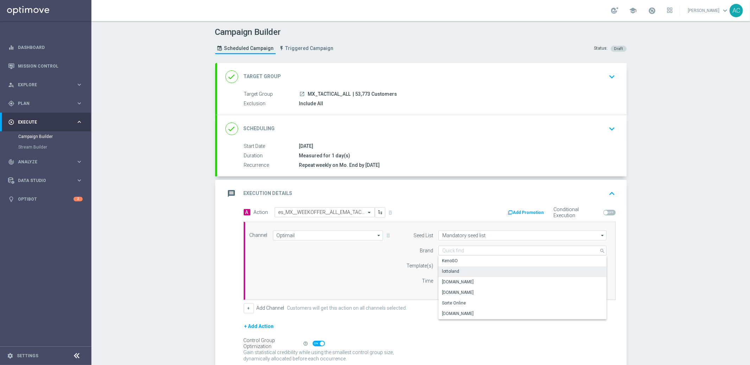
click at [463, 269] on div "lottoland" at bounding box center [522, 271] width 168 height 10
type input "lottoland"
click at [343, 274] on div "Channel Optimail Optimail arrow_drop_down Drag here to set row groups Drag here…" at bounding box center [428, 260] width 368 height 60
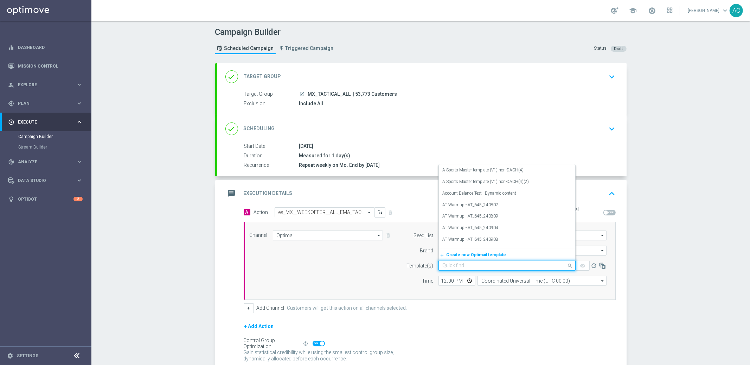
click at [484, 267] on input "text" at bounding box center [499, 266] width 115 height 6
paste input "es_MX__WEEKOFFER__ALL_EMA_TAC_GM"
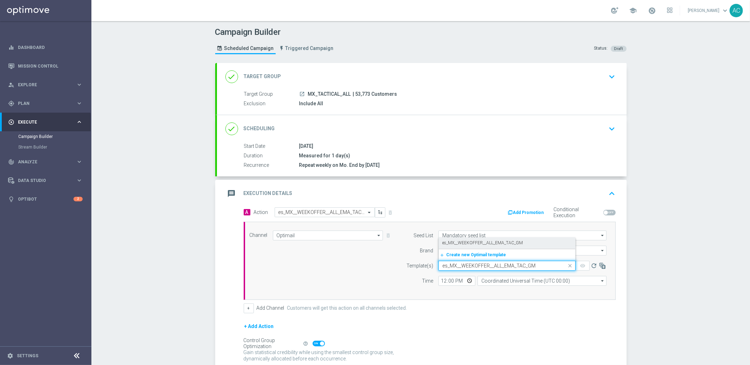
click at [480, 242] on label "es_MX__WEEKOFFER__ALL_EMA_TAC_GM" at bounding box center [482, 243] width 81 height 6
type input "es_MX__WEEKOFFER__ALL_EMA_TAC_GM"
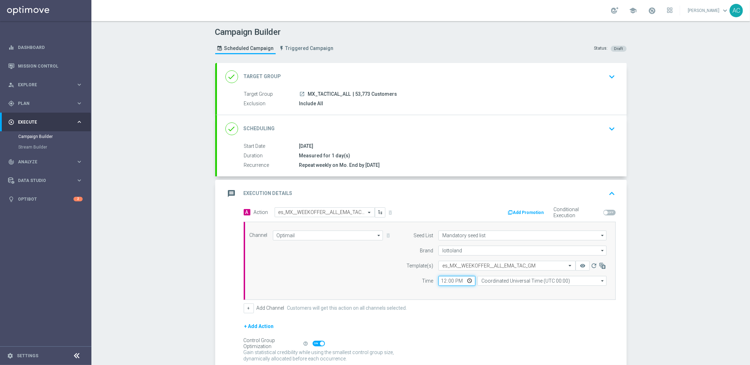
click at [439, 282] on input "12:00" at bounding box center [456, 281] width 37 height 10
type input "18:10"
click at [541, 281] on input "Coordinated Universal Time (UTC 00:00)" at bounding box center [541, 281] width 129 height 10
click at [549, 291] on div "Central Time (Mexico City) (UTC -06:00)" at bounding box center [528, 291] width 94 height 6
type input "Central Time (Mexico City) (UTC -06:00)"
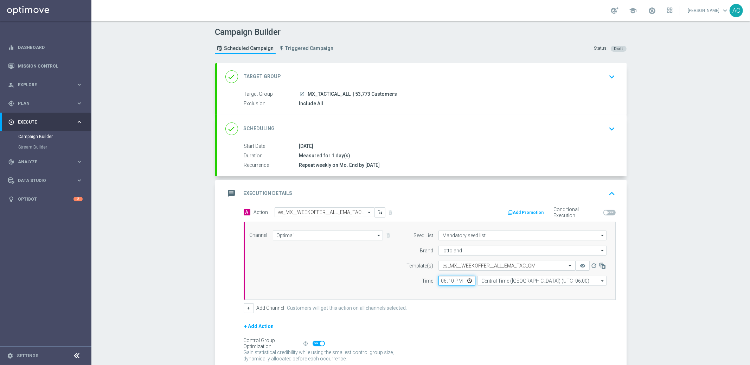
click at [438, 278] on input "18:10" at bounding box center [456, 281] width 37 height 10
click at [484, 305] on div "+ Add Channel Customers will get this action on all channels selected." at bounding box center [430, 308] width 372 height 10
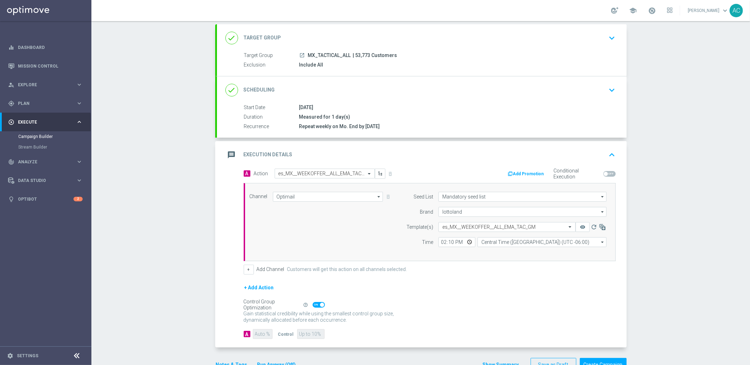
scroll to position [59, 0]
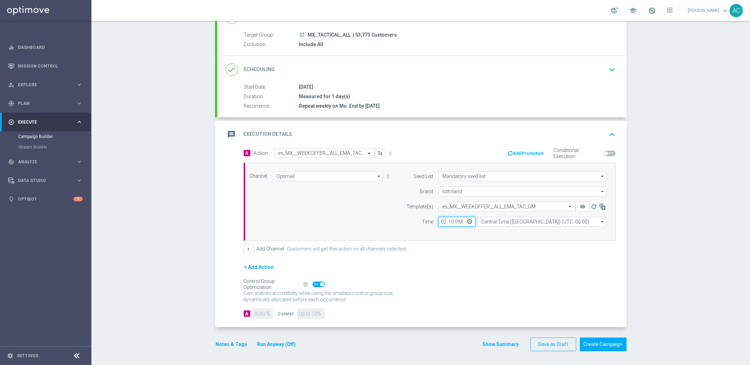
click at [439, 224] on input "14:10" at bounding box center [456, 222] width 37 height 10
type input "18:10"
click at [501, 264] on div "+ Add Action" at bounding box center [430, 272] width 372 height 18
click at [594, 343] on button "Create Campaign" at bounding box center [603, 344] width 47 height 14
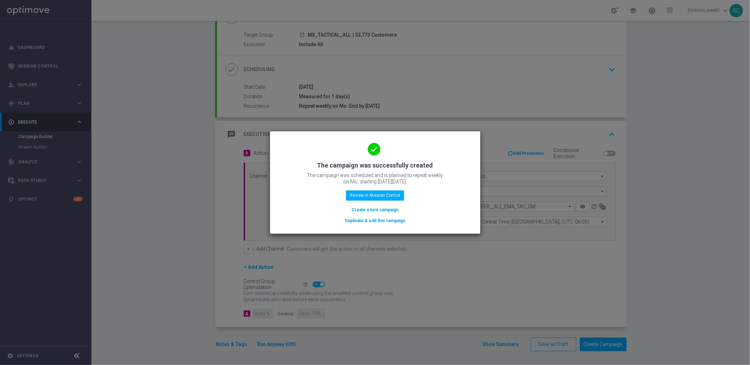
click at [372, 209] on button "Create a new campaign" at bounding box center [375, 210] width 48 height 8
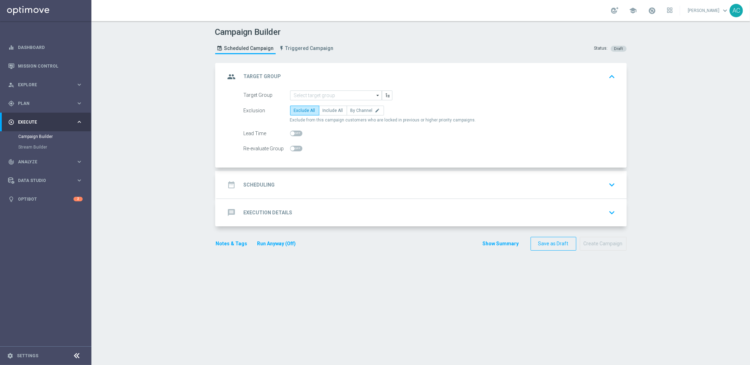
scroll to position [0, 0]
click at [327, 97] on input at bounding box center [336, 95] width 92 height 10
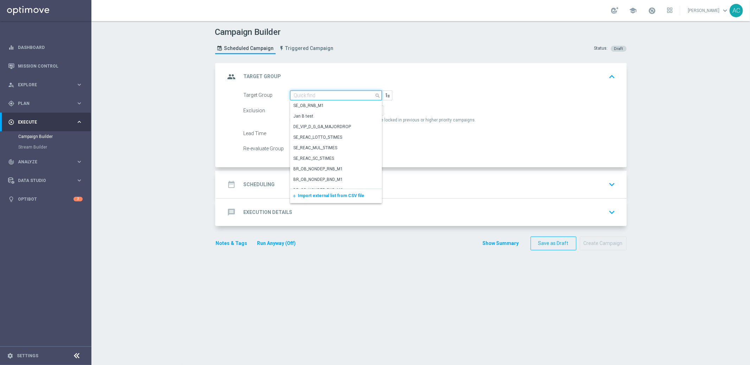
paste input "MX_TACTICAL_ALL"
click at [325, 108] on div "MX_TACTICAL_ALL" at bounding box center [333, 106] width 86 height 10
type input "MX_TACTICAL_ALL"
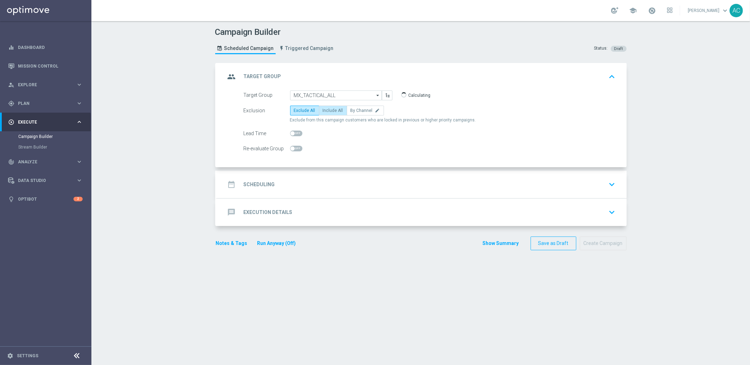
click at [327, 113] on label "Include All" at bounding box center [333, 110] width 28 height 10
click at [327, 113] on input "Include All" at bounding box center [325, 111] width 5 height 5
radio input "true"
click at [257, 187] on h2 "Scheduling" at bounding box center [259, 184] width 31 height 7
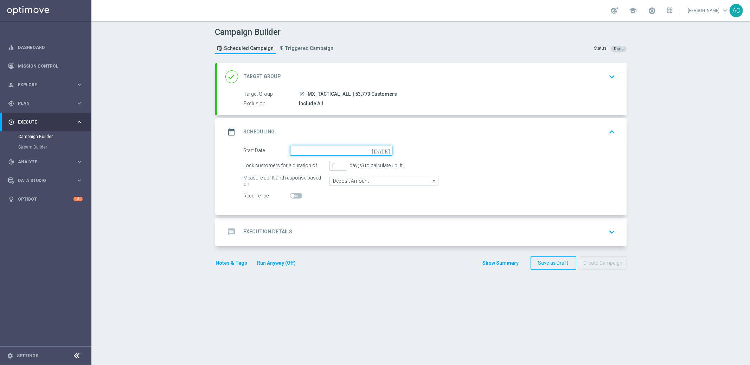
click at [309, 149] on input at bounding box center [341, 151] width 102 height 10
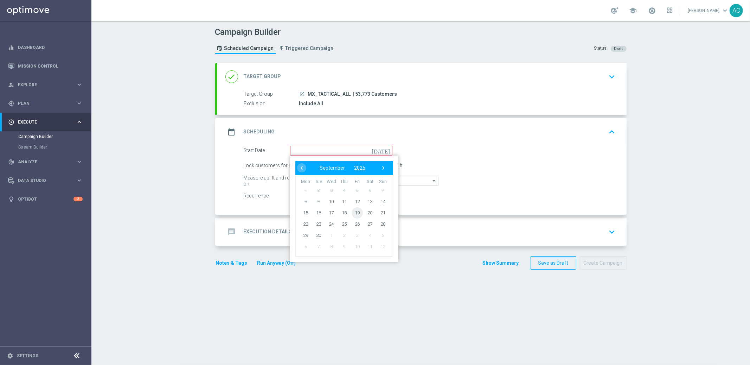
click at [354, 214] on span "19" at bounding box center [356, 212] width 11 height 11
type input "19 Sep 2025"
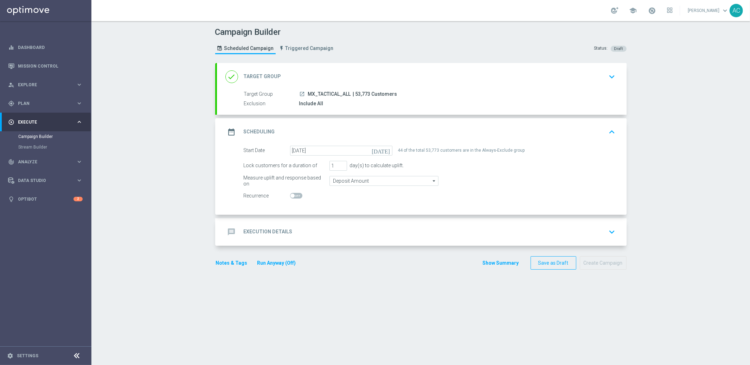
click at [263, 232] on h2 "Execution Details" at bounding box center [268, 231] width 49 height 7
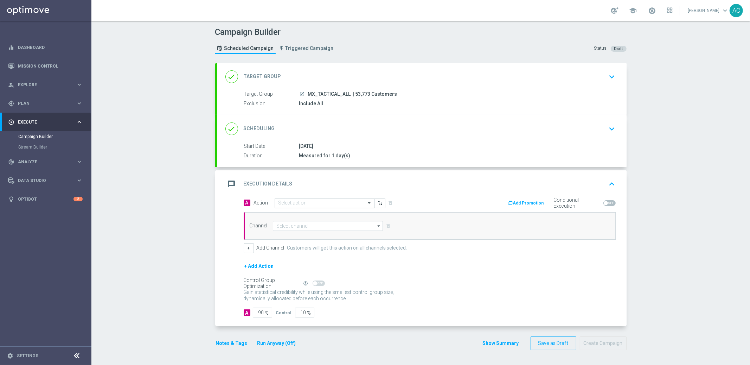
click at [300, 203] on input "text" at bounding box center [317, 203] width 78 height 6
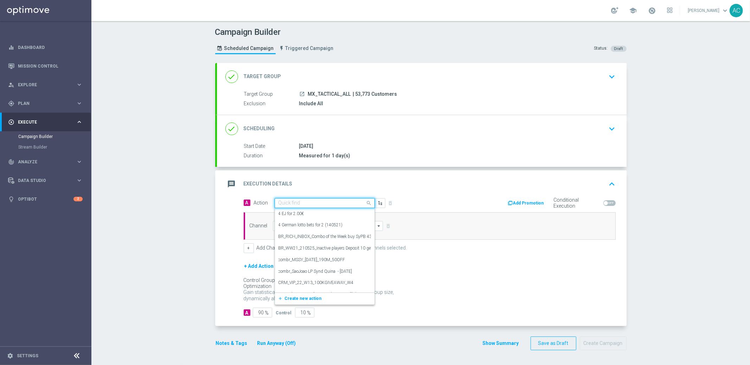
click at [377, 139] on div "done Scheduling keyboard_arrow_down" at bounding box center [422, 128] width 410 height 27
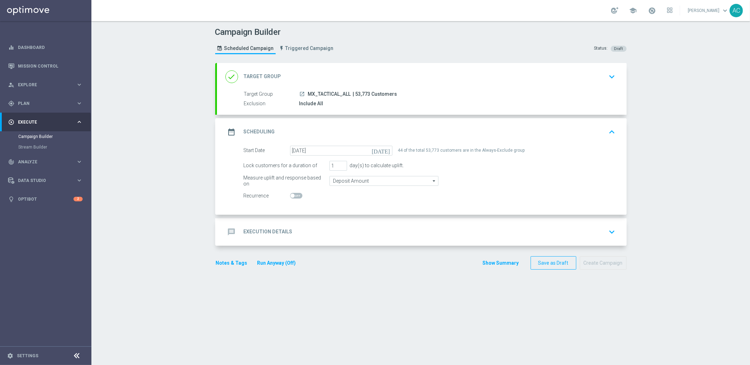
click at [293, 195] on span at bounding box center [296, 196] width 12 height 6
click at [293, 195] on input "checkbox" at bounding box center [296, 196] width 12 height 6
checkbox input "true"
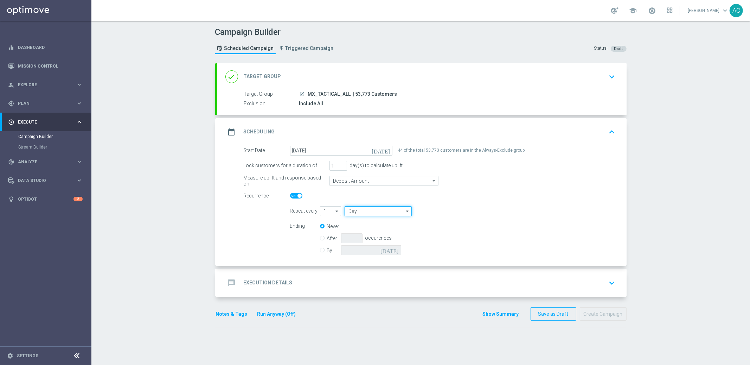
click at [371, 212] on input "Day" at bounding box center [378, 211] width 67 height 10
click at [364, 228] on div "Week" at bounding box center [376, 232] width 62 height 11
type input "Week"
click at [321, 248] on div "By today" at bounding box center [365, 250] width 90 height 10
click at [320, 249] on input "By" at bounding box center [322, 248] width 5 height 5
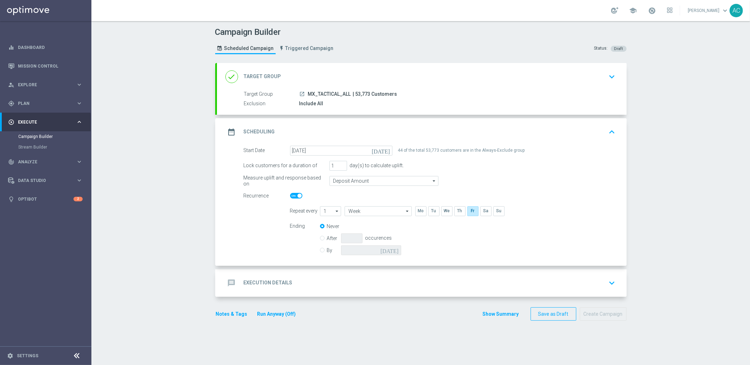
radio input "true"
radio input "false"
click at [390, 252] on icon "today" at bounding box center [390, 249] width 21 height 8
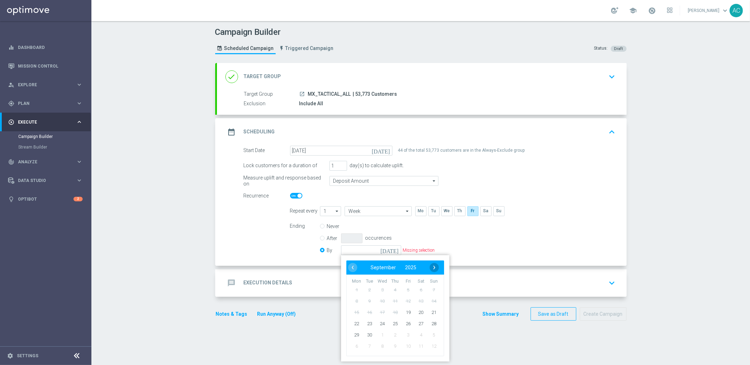
click at [431, 265] on span "›" at bounding box center [434, 267] width 9 height 9
click at [420, 287] on span "4" at bounding box center [420, 289] width 11 height 11
type input "04 Oct 2025"
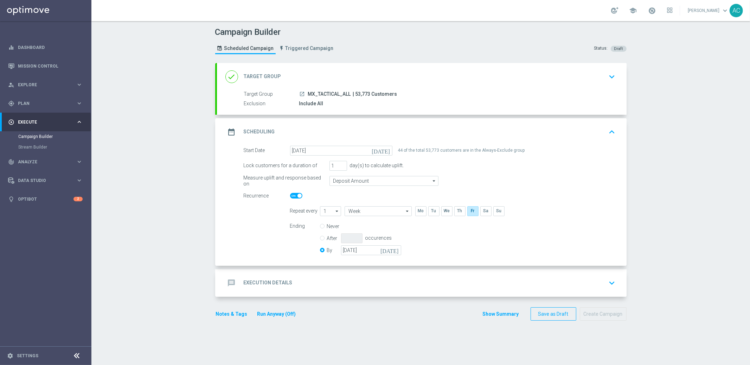
click at [272, 281] on h2 "Execution Details" at bounding box center [268, 282] width 49 height 7
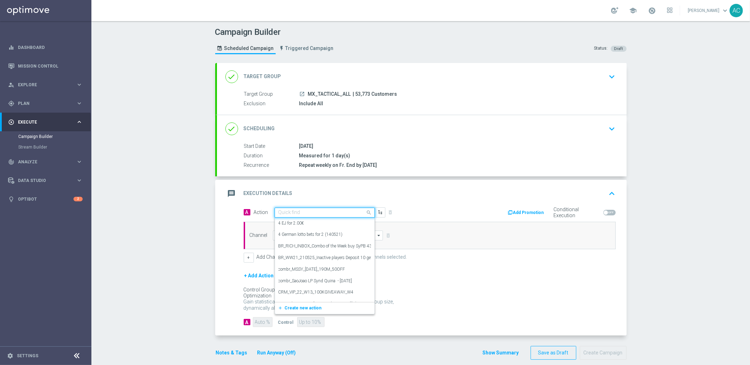
click at [326, 212] on input "text" at bounding box center [317, 213] width 78 height 6
paste input "es_MX__WEEKENDOFFER__ALL_EMA_TAC_GM"
type input "es_MX__WEEKENDOFFER__ALL_EMA_TAC_GM"
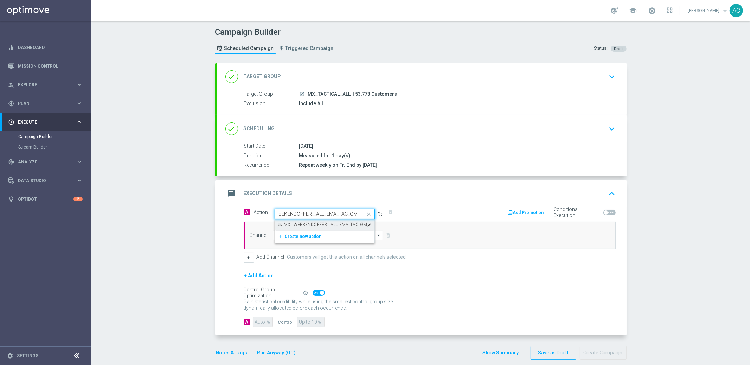
click at [319, 219] on div "es_MX__WEEKENDOFFER__ALL_EMA_TAC_GM edit" at bounding box center [324, 225] width 92 height 12
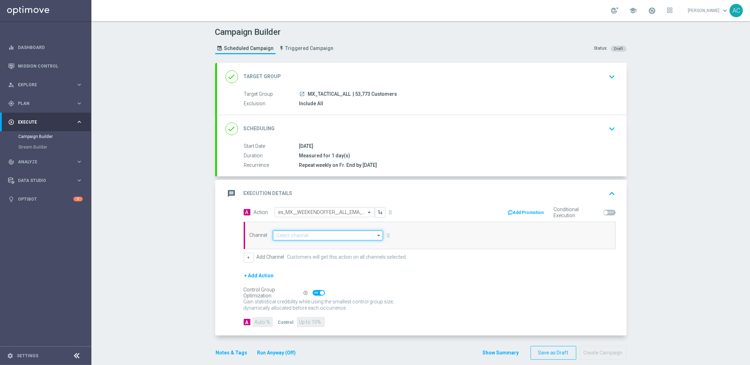
click at [300, 239] on input at bounding box center [328, 235] width 110 height 10
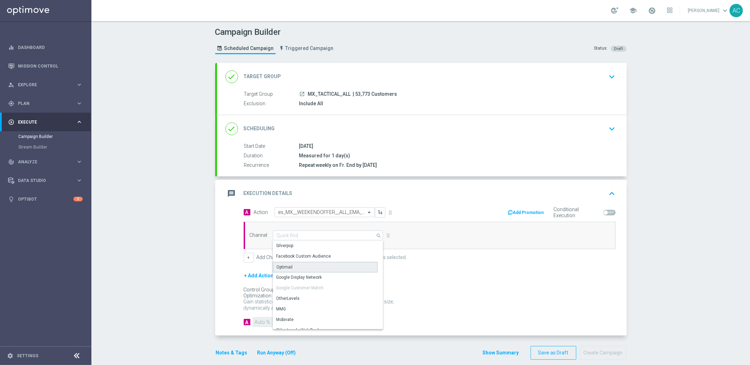
click at [304, 263] on div "Optimail" at bounding box center [325, 267] width 105 height 11
type input "Optimail"
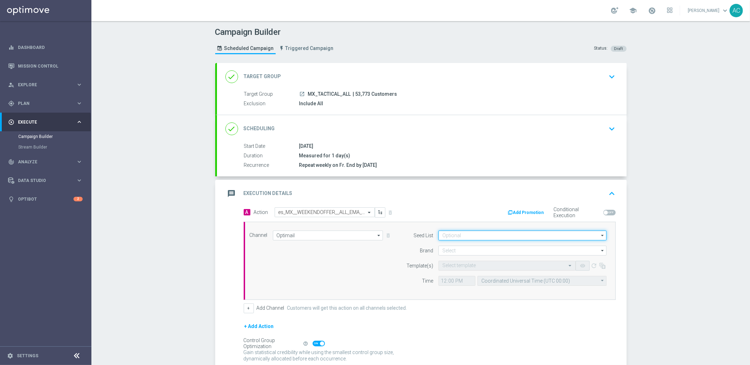
click at [456, 236] on input at bounding box center [522, 235] width 168 height 10
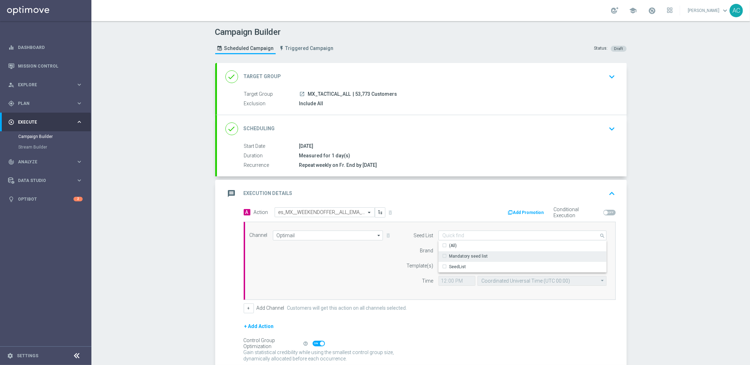
drag, startPoint x: 463, startPoint y: 255, endPoint x: 346, endPoint y: 257, distance: 116.7
click at [463, 256] on div "Mandatory seed list" at bounding box center [468, 256] width 39 height 6
click at [341, 257] on div "Channel Optimail Optimail arrow_drop_down Drag here to set row groups Drag here…" at bounding box center [428, 260] width 368 height 60
type input "Mandatory seed list"
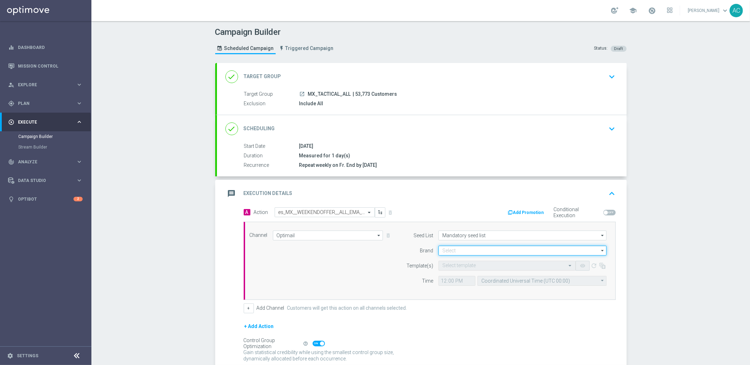
click at [461, 249] on input at bounding box center [522, 250] width 168 height 10
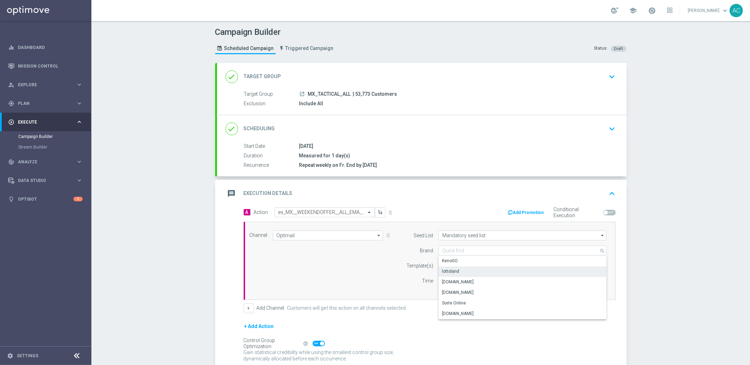
click at [466, 269] on div "lottoland" at bounding box center [522, 271] width 168 height 10
type input "lottoland"
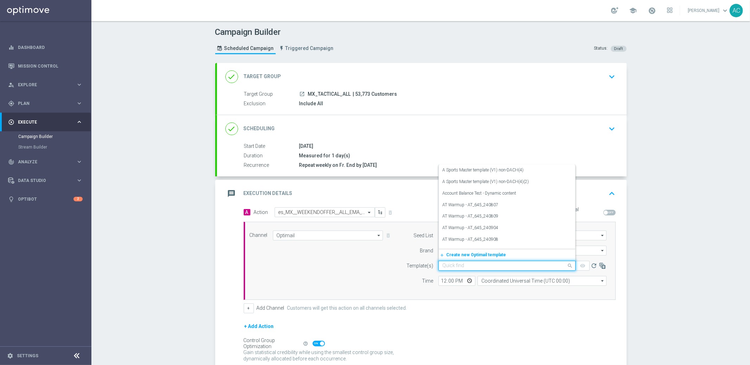
click at [450, 266] on input "text" at bounding box center [499, 266] width 115 height 6
paste input "es_MX__WEEKENDOFFER__ALL_EMA_TAC_GM"
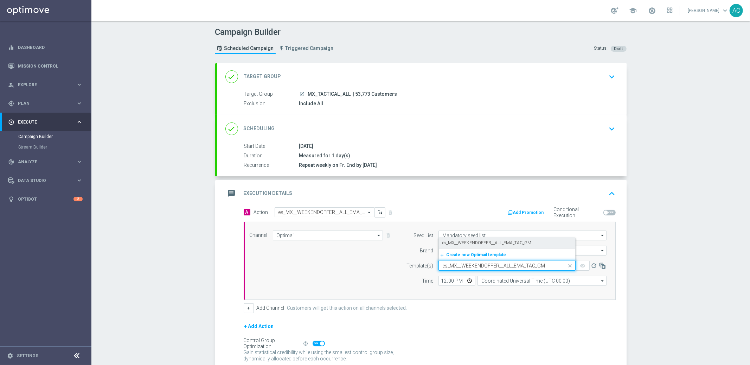
click at [468, 245] on label "es_MX__WEEKENDOFFER__ALL_EMA_TAC_GM" at bounding box center [486, 243] width 89 height 6
type input "es_MX__WEEKENDOFFER__ALL_EMA_TAC_GM"
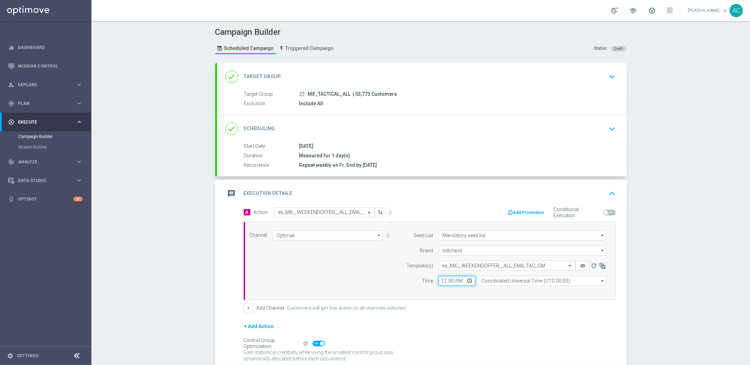
click at [438, 281] on input "12:00" at bounding box center [456, 281] width 37 height 10
type input "18:05"
click at [442, 310] on div "+ Add Channel Customers will get this action on all channels selected." at bounding box center [430, 308] width 372 height 10
click at [542, 283] on input "Coordinated Universal Time (UTC 00:00)" at bounding box center [541, 281] width 129 height 10
click at [547, 291] on div "Central Time (Mexico City) (UTC -06:00)" at bounding box center [528, 291] width 94 height 6
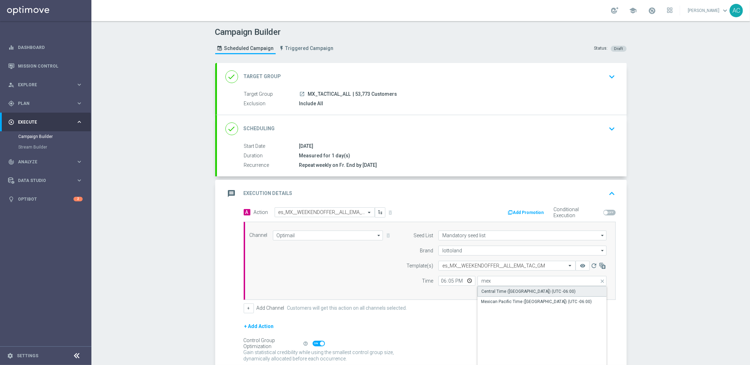
type input "Central Time (Mexico City) (UTC -06:00)"
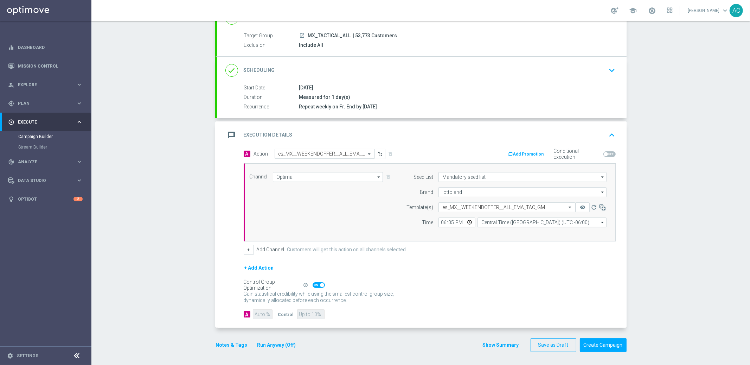
scroll to position [59, 0]
click at [596, 343] on button "Create Campaign" at bounding box center [603, 344] width 47 height 14
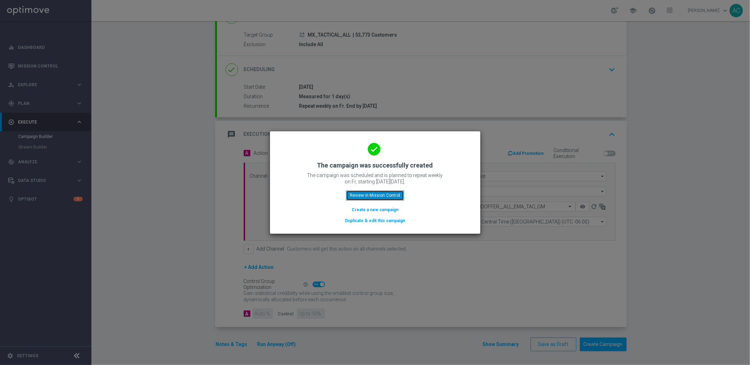
click at [369, 194] on button "Review in Mission Control" at bounding box center [375, 195] width 58 height 10
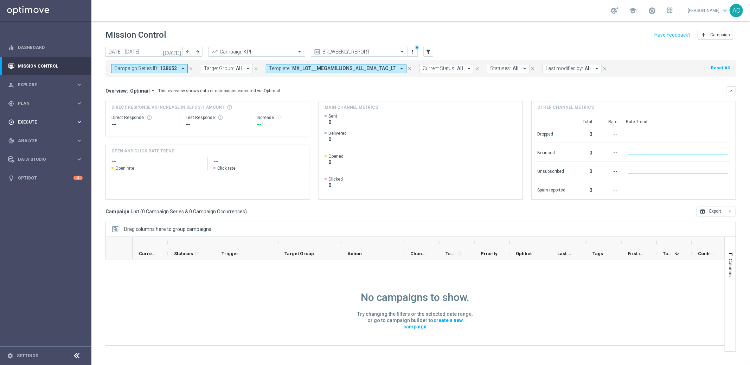
click at [35, 120] on span "Execute" at bounding box center [47, 122] width 58 height 4
click at [37, 136] on link "Campaign Builder" at bounding box center [45, 137] width 55 height 6
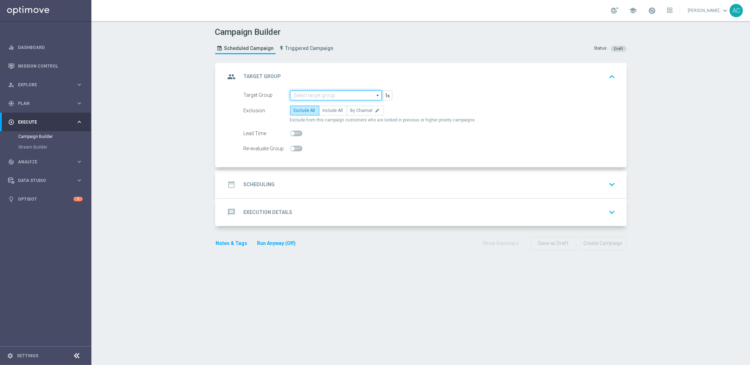
click at [320, 96] on input at bounding box center [336, 95] width 92 height 10
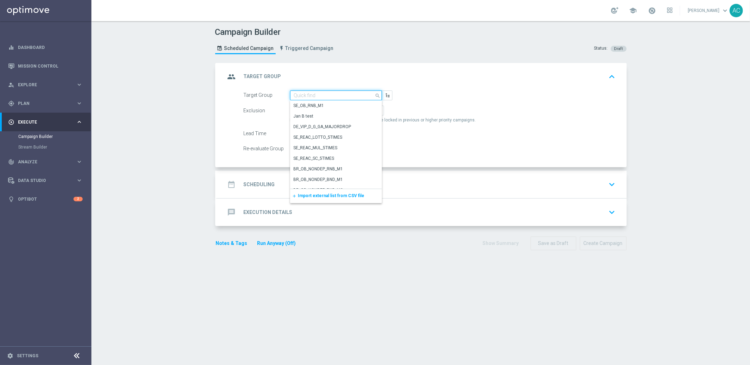
paste input "BR_LOT__ACTIVE_LOTTO__ALL_EMA_TAC_LT_TG"
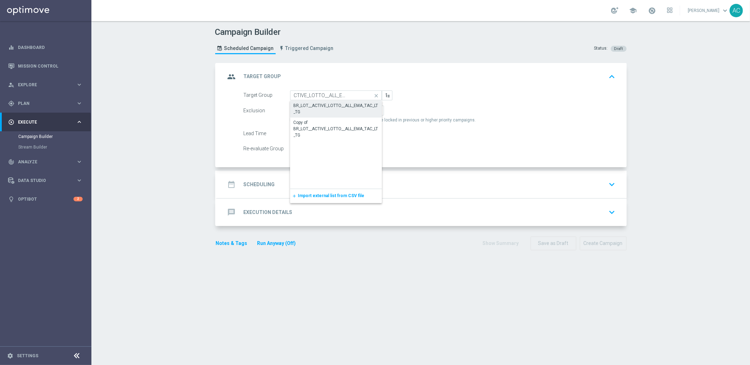
click at [329, 105] on div "BR_LOT__ACTIVE_LOTTO__ALL_EMA_TAC_LT_TG" at bounding box center [336, 108] width 85 height 13
type input "BR_LOT__ACTIVE_LOTTO__ALL_EMA_TAC_LT_TG"
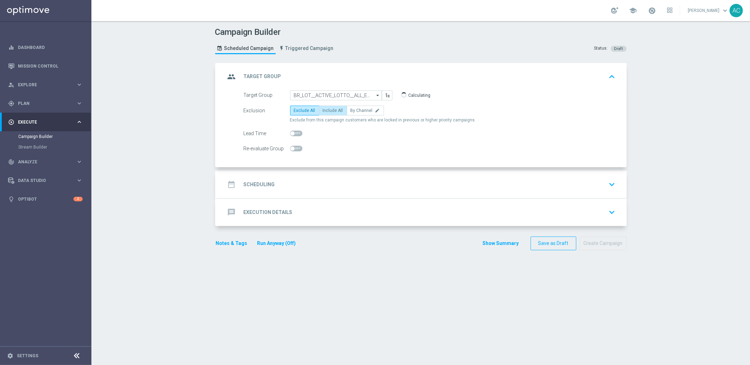
click at [323, 111] on span "Include All" at bounding box center [333, 110] width 20 height 5
click at [323, 111] on input "Include All" at bounding box center [325, 111] width 5 height 5
radio input "true"
click at [267, 186] on h2 "Scheduling" at bounding box center [259, 184] width 31 height 7
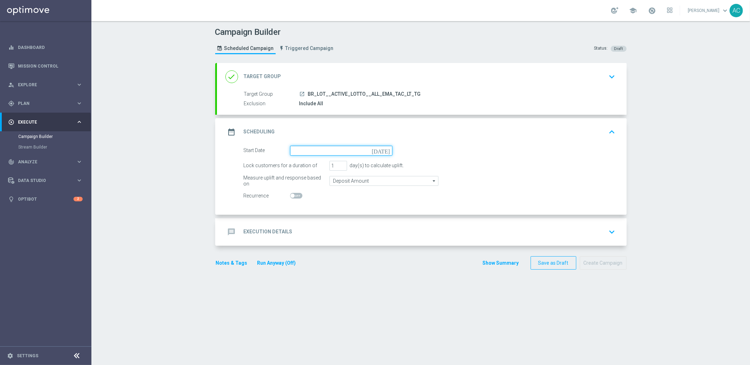
click at [338, 152] on input at bounding box center [341, 151] width 102 height 10
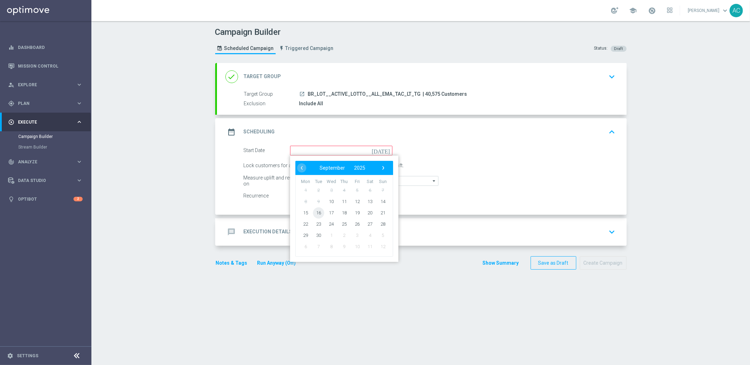
click at [313, 211] on span "16" at bounding box center [318, 212] width 11 height 11
type input "16 Sep 2025"
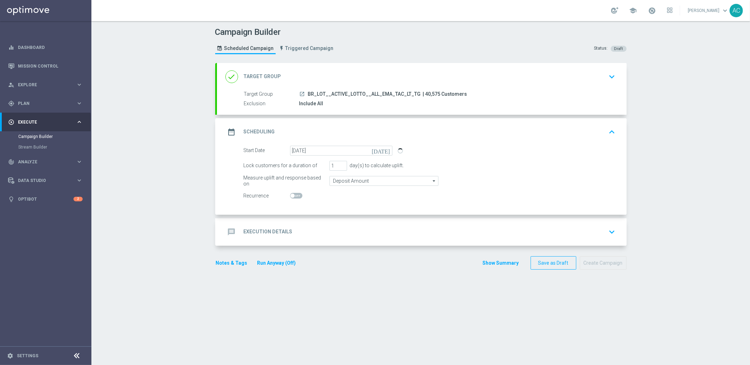
click at [294, 195] on span at bounding box center [296, 196] width 12 height 6
click at [294, 195] on input "checkbox" at bounding box center [296, 196] width 12 height 6
checkbox input "true"
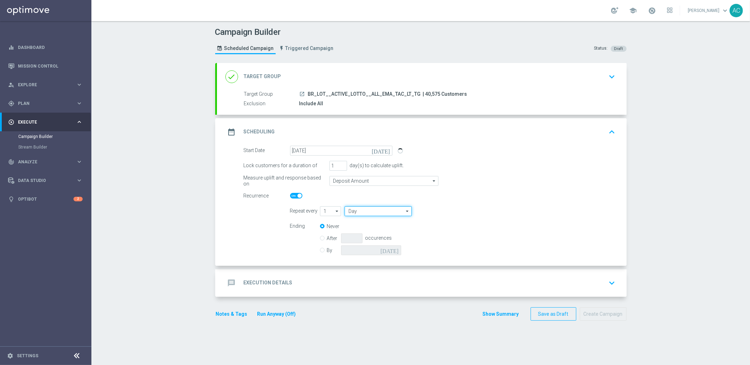
click at [369, 210] on input "Day" at bounding box center [378, 211] width 67 height 10
click at [374, 230] on div "Week" at bounding box center [376, 232] width 62 height 11
type input "Week"
click at [455, 212] on input "checkbox" at bounding box center [459, 210] width 11 height 9
checkbox input "true"
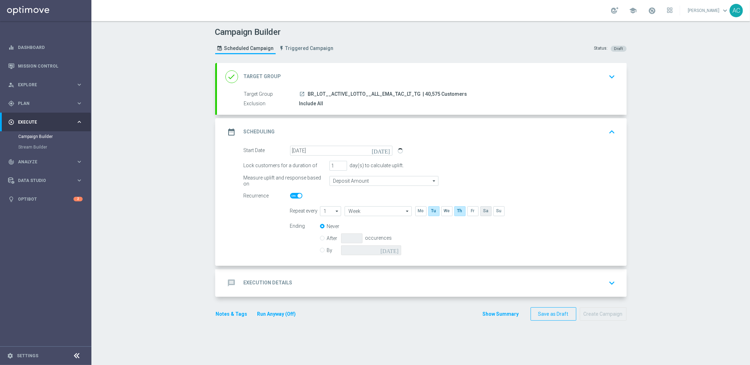
click at [480, 210] on input "checkbox" at bounding box center [485, 210] width 11 height 9
checkbox input "true"
click at [327, 250] on label "By" at bounding box center [334, 250] width 14 height 6
click at [320, 250] on input "By" at bounding box center [322, 248] width 5 height 5
radio input "true"
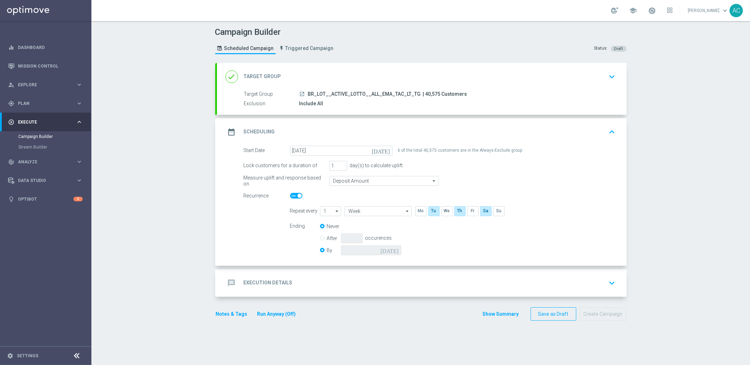
radio input "false"
click at [382, 247] on input at bounding box center [371, 250] width 60 height 10
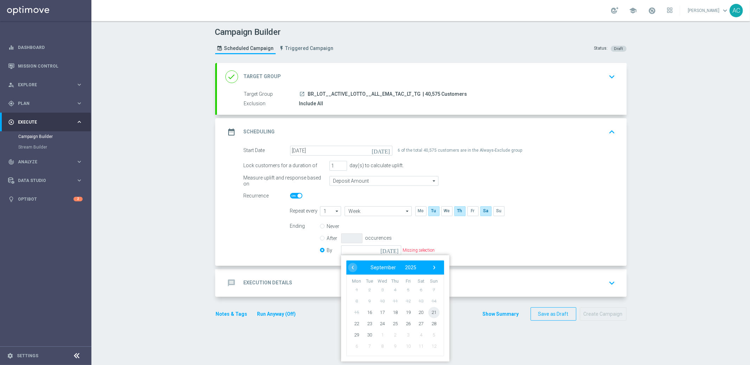
click at [431, 310] on span "21" at bounding box center [433, 311] width 11 height 11
type input "21 Sep 2025"
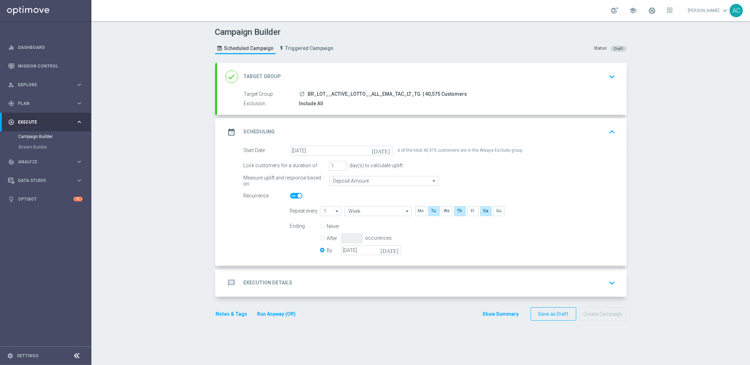
click at [258, 281] on h2 "Execution Details" at bounding box center [268, 282] width 49 height 7
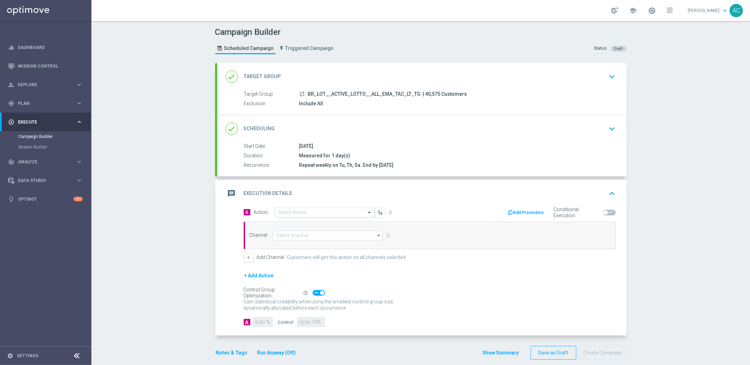
click at [317, 207] on div "Select action" at bounding box center [325, 212] width 100 height 10
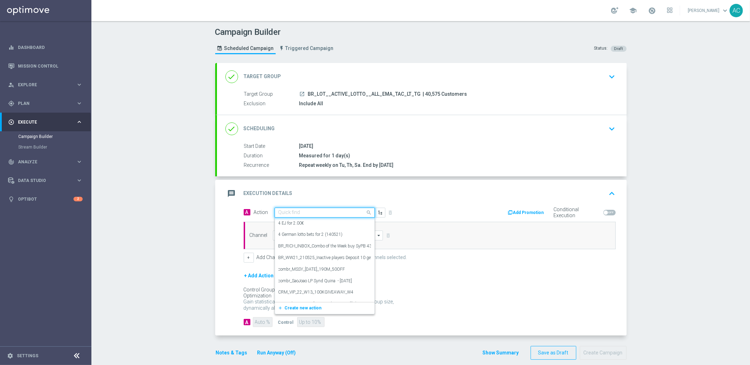
paste input "BR_LOT__ACTIVE_LOTTO__ALL_EMA_TAC_LT_TG"
type input "BR_LOT__ACTIVE_LOTTO__ALL_EMA_TAC_LT_TG"
paste input "BR_CAS__SYND_MS__ALL_EMA_TAC_LT"
type input "BR_CAS__SYND_MS__ALL_EMA_TAC_LT"
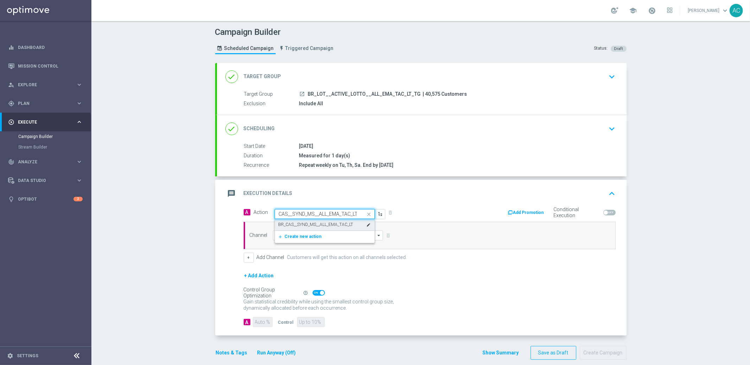
click at [303, 223] on label "BR_CAS__SYND_MS__ALL_EMA_TAC_LT" at bounding box center [315, 224] width 75 height 6
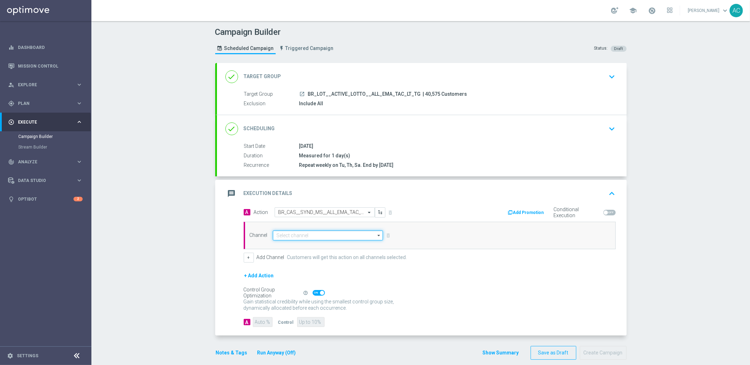
click at [303, 234] on input at bounding box center [328, 235] width 110 height 10
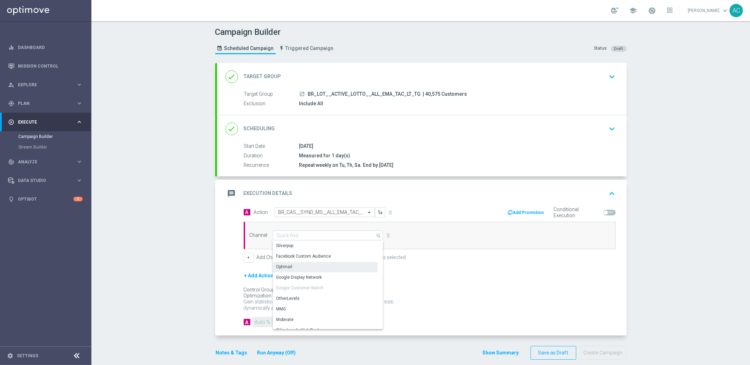
click at [304, 265] on div "Optimail" at bounding box center [325, 267] width 105 height 10
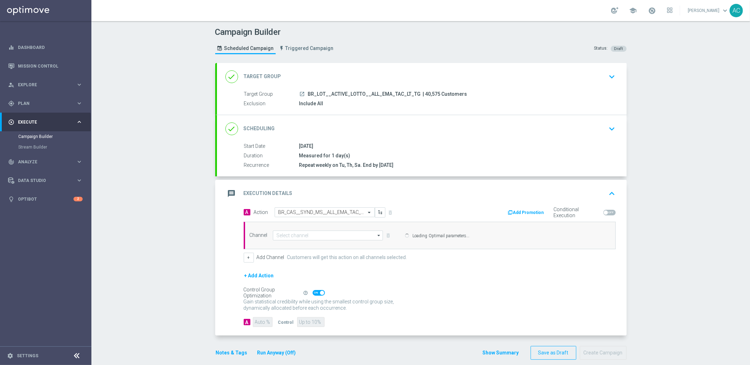
type input "Optimail"
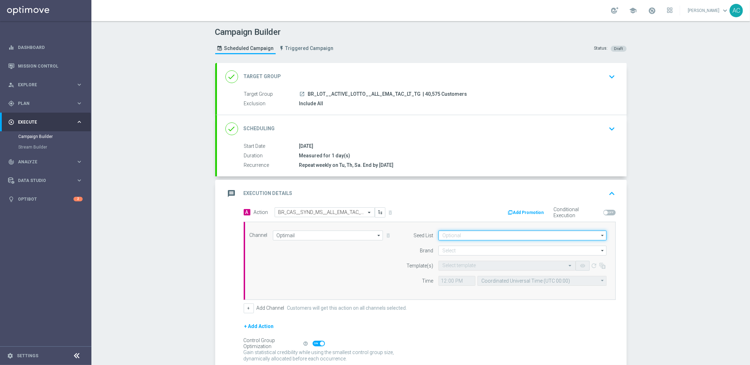
click at [473, 234] on input at bounding box center [522, 235] width 168 height 10
paste input "BR_CAS__SYND_MS__ALL_EMA_TAC_LT"
type input "BR_CAS__SYND_MS__ALL_EMA_TAC_LT"
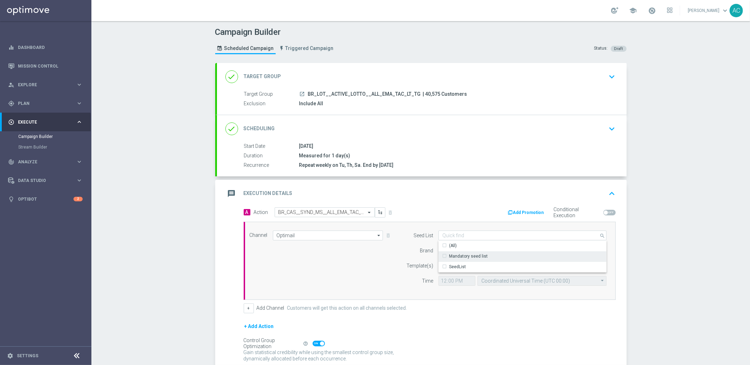
click at [450, 251] on div "Mandatory seed list" at bounding box center [522, 256] width 168 height 10
click at [374, 262] on div "Channel Optimail Optimail arrow_drop_down Drag here to set row groups Drag here…" at bounding box center [428, 260] width 368 height 60
type input "Mandatory seed list"
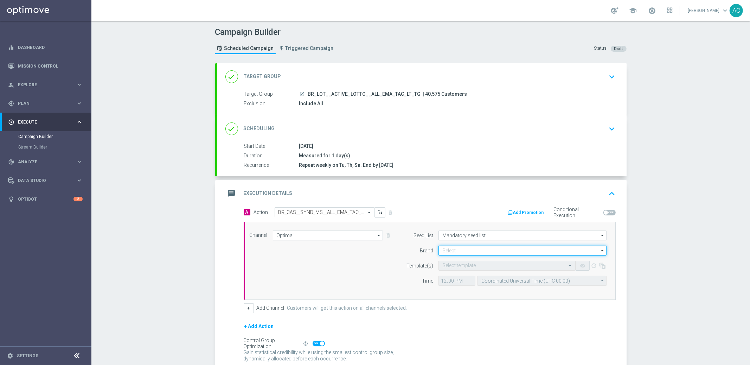
click at [467, 251] on input at bounding box center [522, 250] width 168 height 10
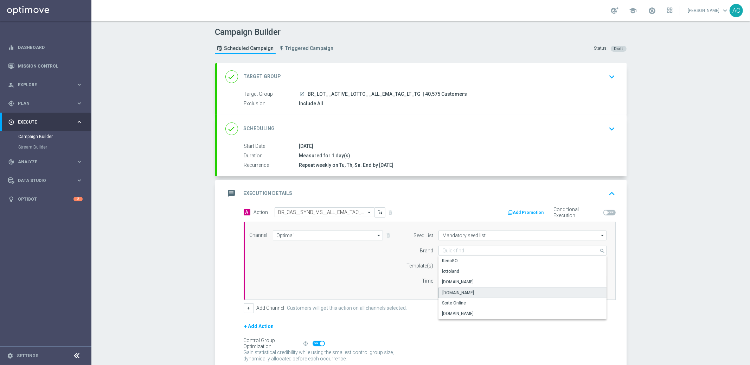
click at [468, 293] on div "Lottoland.com.br" at bounding box center [458, 292] width 32 height 6
type input "Lottoland.com.br"
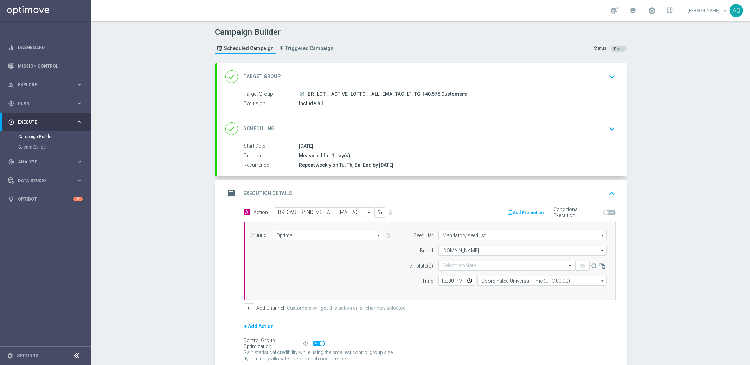
click at [363, 272] on div "Channel Optimail Optimail arrow_drop_down Drag here to set row groups Drag here…" at bounding box center [428, 260] width 368 height 60
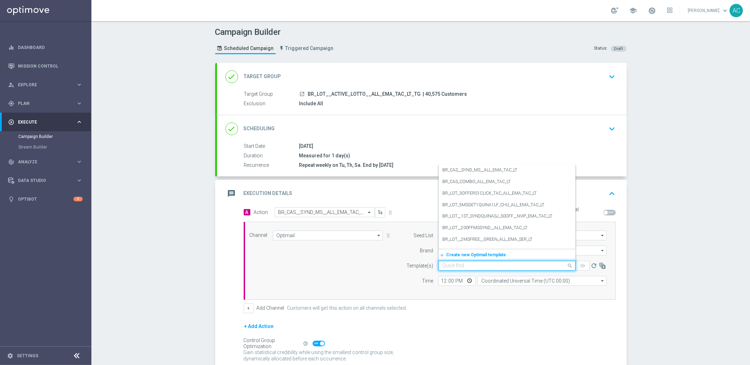
click at [466, 264] on input "text" at bounding box center [499, 266] width 115 height 6
paste input "BR_CAS__SYND_MS__ALL_EMA_TAC_LT"
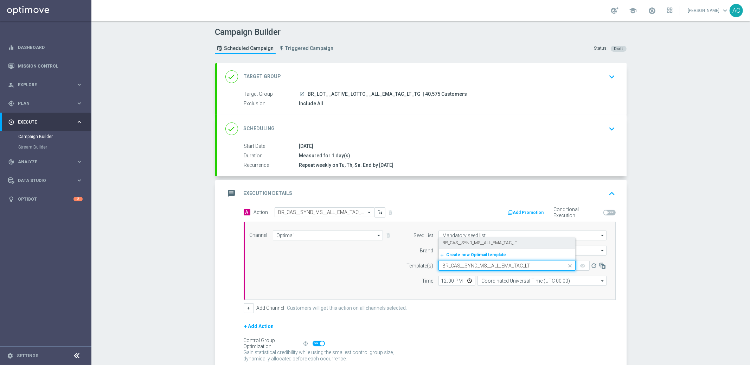
click at [474, 242] on label "BR_CAS__SYND_MS__ALL_EMA_TAC_LT" at bounding box center [479, 243] width 75 height 6
type input "BR_CAS__SYND_MS__ALL_EMA_TAC_LT"
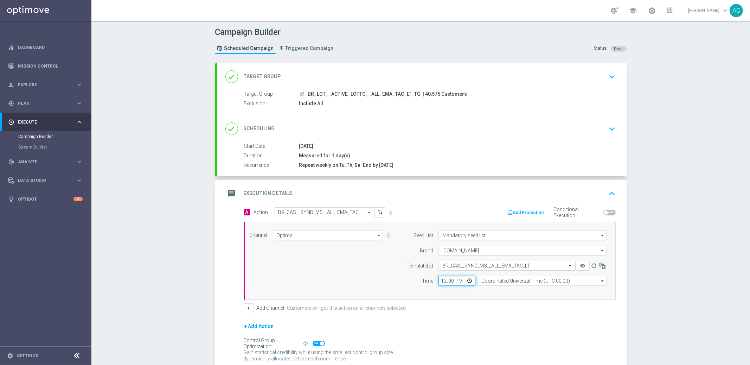
click at [439, 279] on input "12:00" at bounding box center [456, 281] width 37 height 10
type input "16:00"
click at [506, 285] on div "Seed List Mandatory seed list Mandatory seed list arrow_drop_down Drag here to …" at bounding box center [504, 260] width 214 height 60
click at [509, 283] on input "Coordinated Universal Time (UTC 00:00)" at bounding box center [541, 281] width 129 height 10
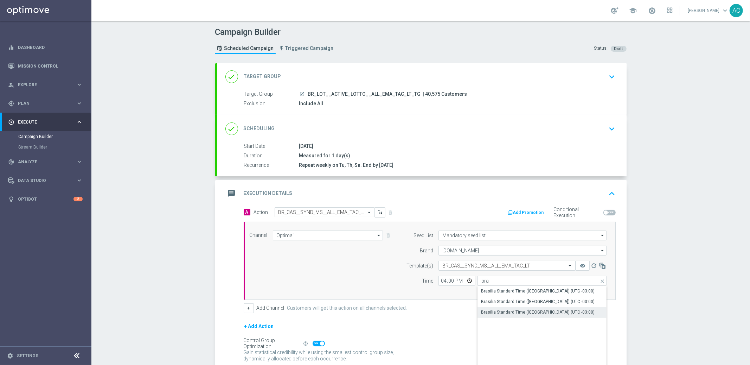
click at [529, 311] on div "Brasilia Standard Time (Sao Paulo) (UTC -03:00)" at bounding box center [538, 312] width 114 height 6
type input "Brasilia Standard Time (Sao Paulo) (UTC -03:00)"
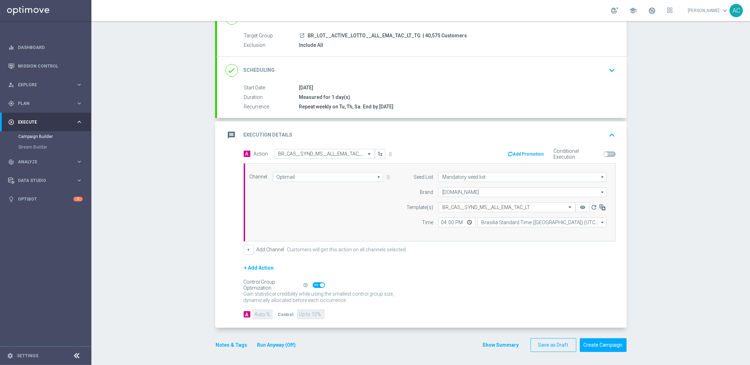
scroll to position [59, 0]
click at [606, 341] on button "Create Campaign" at bounding box center [603, 344] width 47 height 14
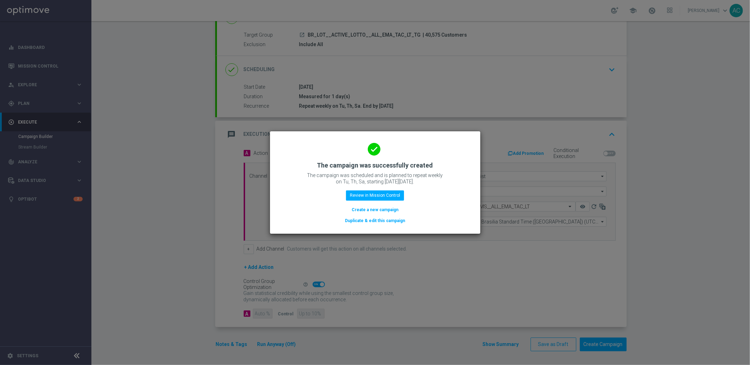
click at [371, 210] on button "Create a new campaign" at bounding box center [375, 210] width 48 height 8
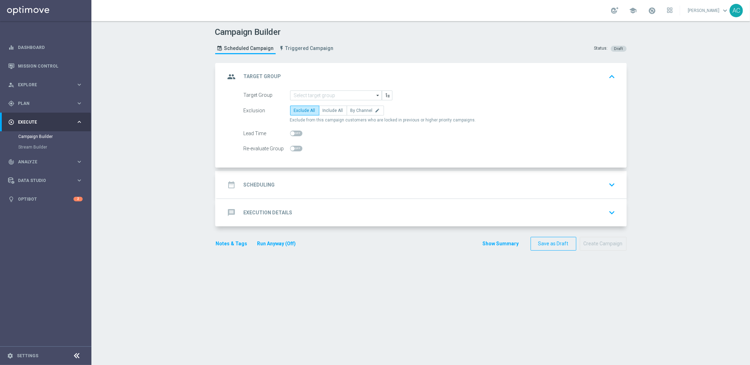
scroll to position [0, 0]
click at [335, 97] on input at bounding box center [336, 95] width 92 height 10
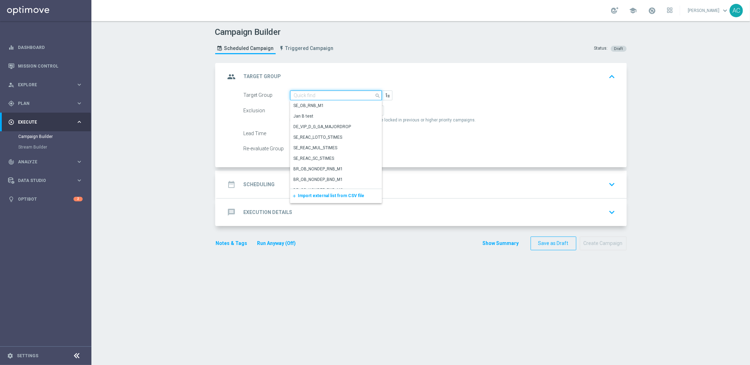
paste input "BR_LOT__ACTIVE_LOTTO__ALL_RI_TAC_LT_TG"
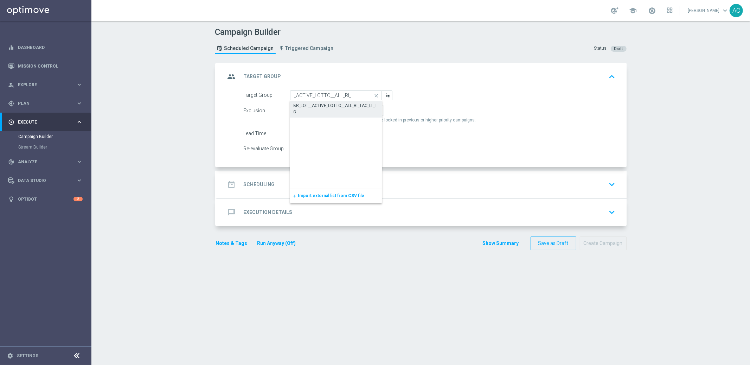
click at [326, 103] on div "BR_LOT__ACTIVE_LOTTO__ALL_RI_TAC_LT_TG" at bounding box center [336, 108] width 85 height 13
type input "BR_LOT__ACTIVE_LOTTO__ALL_RI_TAC_LT_TG"
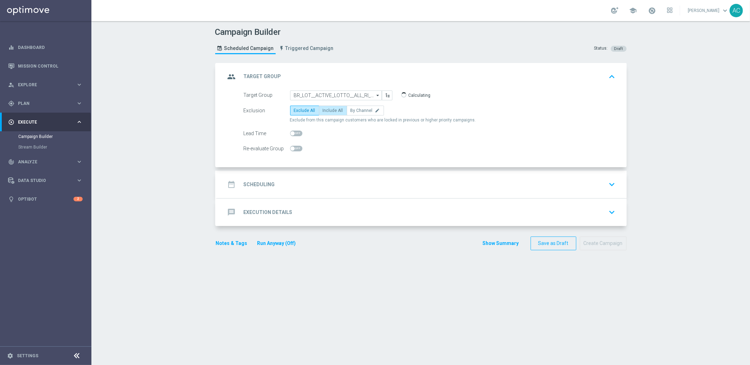
click at [325, 112] on span "Include All" at bounding box center [333, 110] width 20 height 5
click at [325, 112] on input "Include All" at bounding box center [325, 111] width 5 height 5
radio input "true"
click at [270, 183] on h2 "Scheduling" at bounding box center [259, 184] width 31 height 7
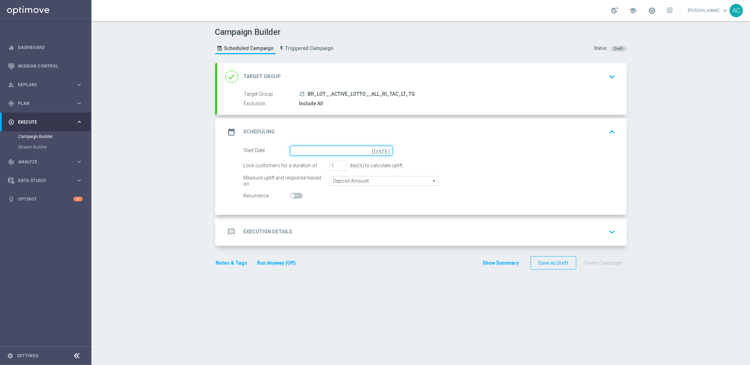
click at [308, 152] on input at bounding box center [341, 151] width 102 height 10
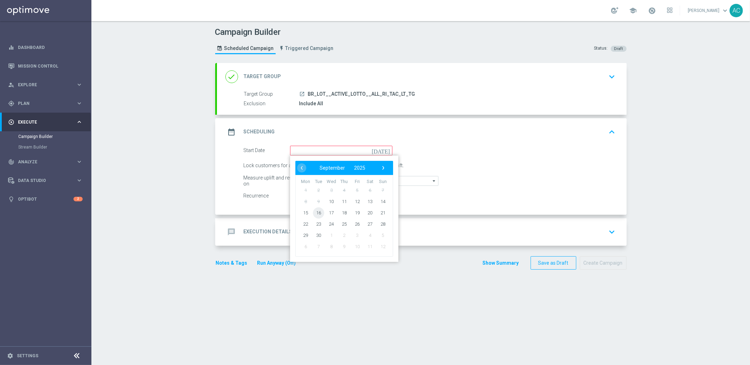
click at [313, 211] on span "16" at bounding box center [318, 212] width 11 height 11
type input "16 Sep 2025"
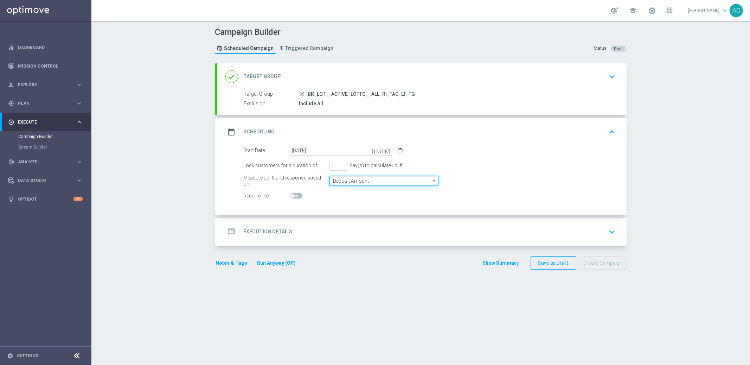
click at [339, 178] on input "Deposit Amount" at bounding box center [383, 181] width 109 height 10
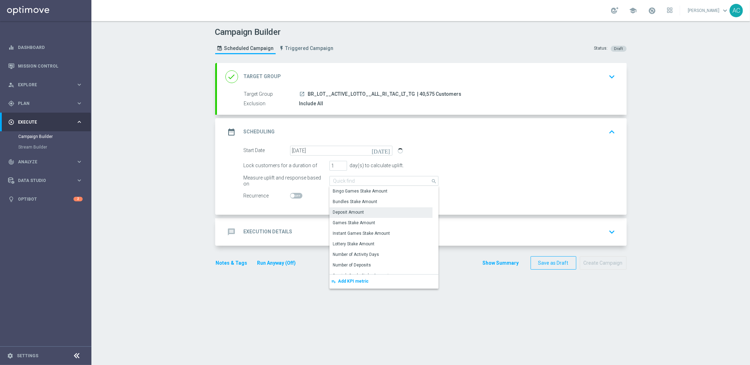
click at [291, 195] on span at bounding box center [296, 196] width 12 height 6
click at [291, 195] on input "checkbox" at bounding box center [296, 196] width 12 height 6
checkbox input "true"
type input "Deposit Amount"
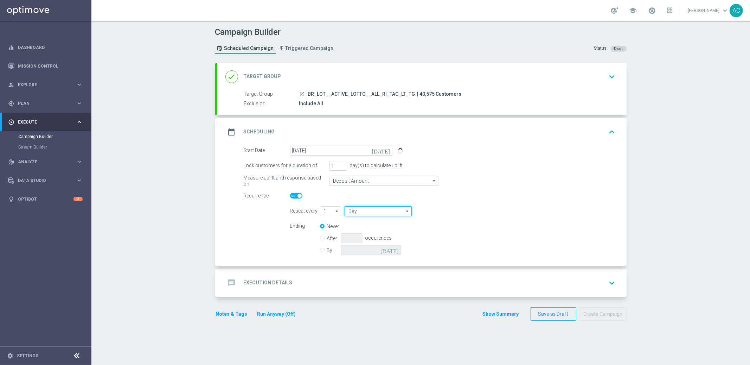
click at [357, 212] on input "Day" at bounding box center [378, 211] width 67 height 10
click at [361, 232] on div "Week" at bounding box center [376, 232] width 62 height 10
type input "Week"
click at [458, 212] on input "checkbox" at bounding box center [459, 210] width 11 height 9
checkbox input "true"
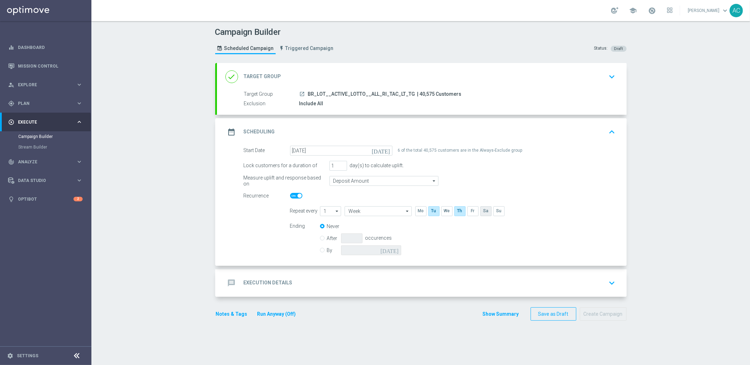
click at [480, 211] on input "checkbox" at bounding box center [485, 210] width 11 height 9
checkbox input "true"
click at [316, 249] on div "Ending Never After occurences By today" at bounding box center [453, 239] width 336 height 36
click at [320, 250] on input "By" at bounding box center [322, 248] width 5 height 5
radio input "true"
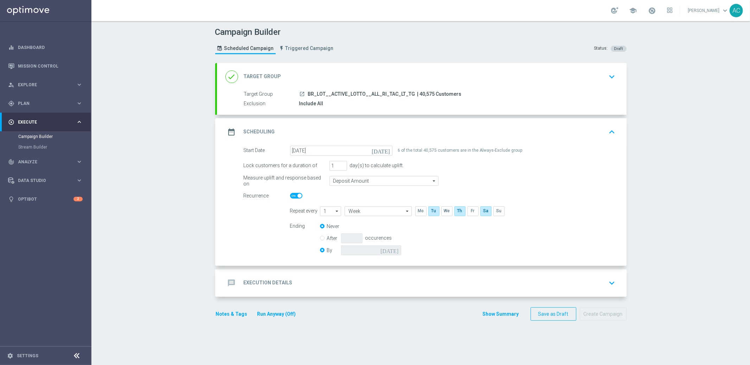
radio input "false"
click at [393, 251] on icon "today" at bounding box center [390, 249] width 21 height 8
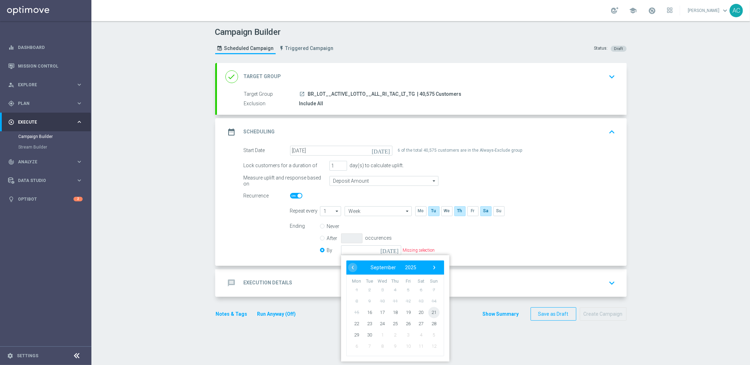
drag, startPoint x: 430, startPoint y: 309, endPoint x: 355, endPoint y: 291, distance: 77.8
click at [430, 309] on span "21" at bounding box center [433, 311] width 11 height 11
type input "21 Sep 2025"
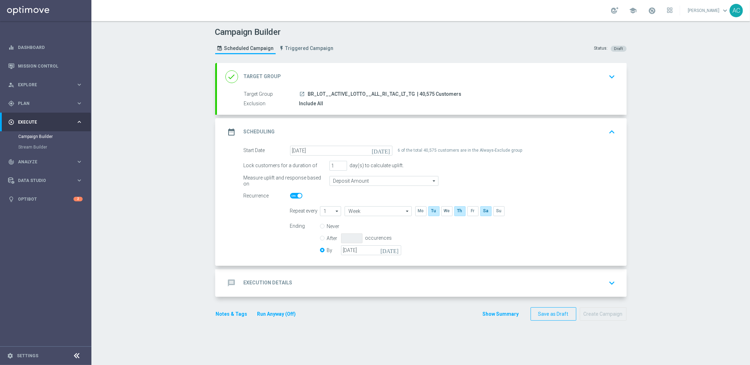
click at [313, 282] on div "message Execution Details keyboard_arrow_down" at bounding box center [421, 282] width 393 height 13
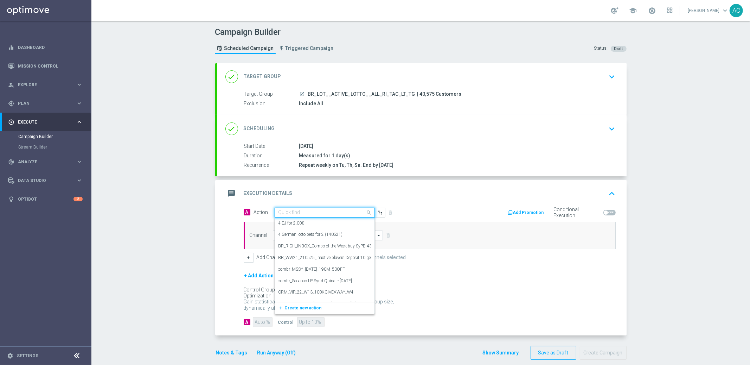
click at [318, 210] on input "text" at bounding box center [317, 213] width 78 height 6
paste input "BR_LOT__ACTIVE_LOTTO__ALL_RI_TAC_LT_TG"
type input "BR_LOT__ACTIVE_LOTTO__ALL_RI_TAC_LT_TG"
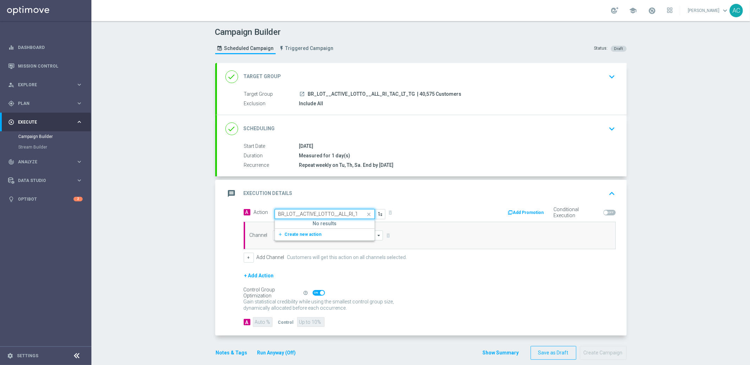
scroll to position [0, 21]
click at [304, 234] on span "Create new action" at bounding box center [303, 234] width 37 height 5
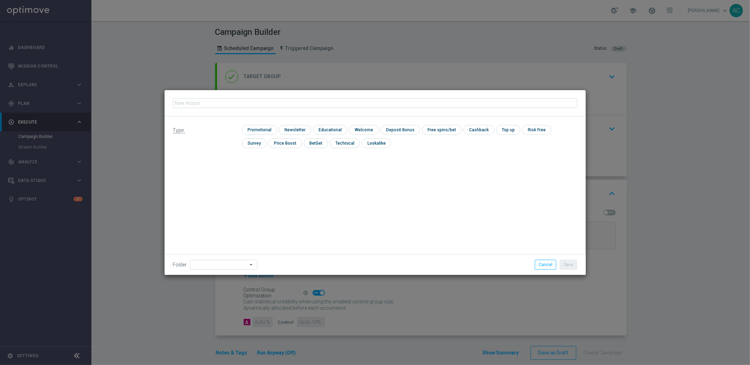
type input "BR_LOT__ACTIVE_LOTTO__ALL_RI_TAC_LT_TG"
click at [544, 265] on button "Cancel" at bounding box center [545, 264] width 21 height 10
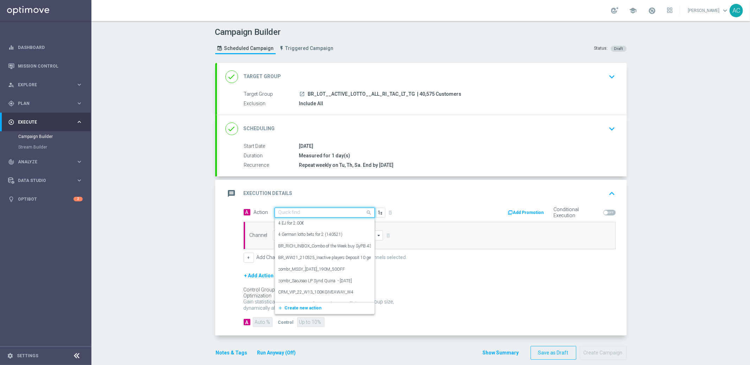
click at [291, 211] on input "text" at bounding box center [317, 213] width 78 height 6
paste input "BR_CAS__SYND_MS__ALL_RI_TAC_LT"
type input "BR_CAS__SYND_MS__ALL_RI_TAC_LT"
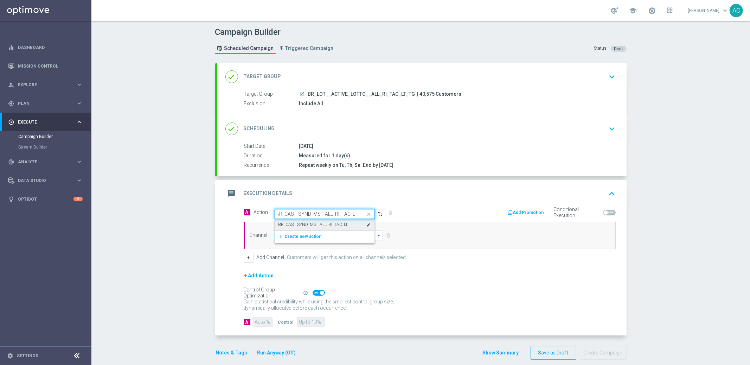
click at [302, 222] on label "BR_CAS__SYND_MS__ALL_RI_TAC_LT" at bounding box center [313, 224] width 70 height 6
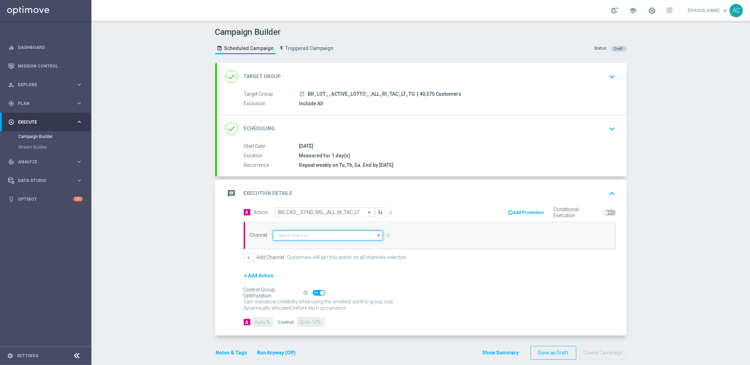
click at [296, 236] on input at bounding box center [328, 235] width 110 height 10
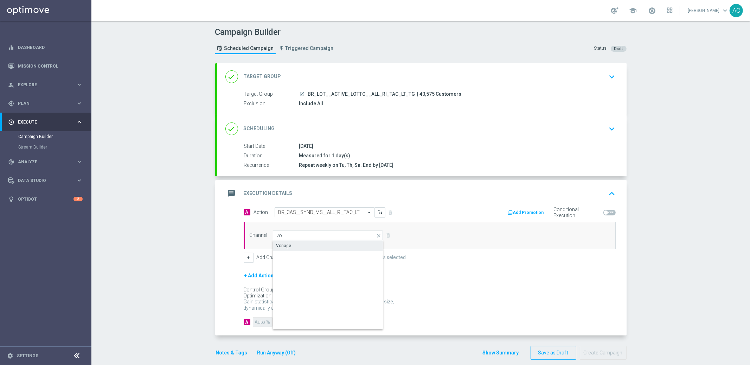
click at [294, 243] on div "Vonage" at bounding box center [328, 245] width 111 height 10
type input "Vonage"
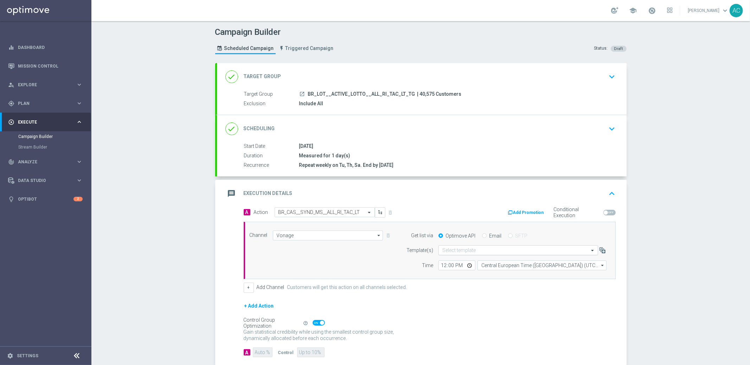
click at [484, 253] on input "text" at bounding box center [511, 250] width 138 height 6
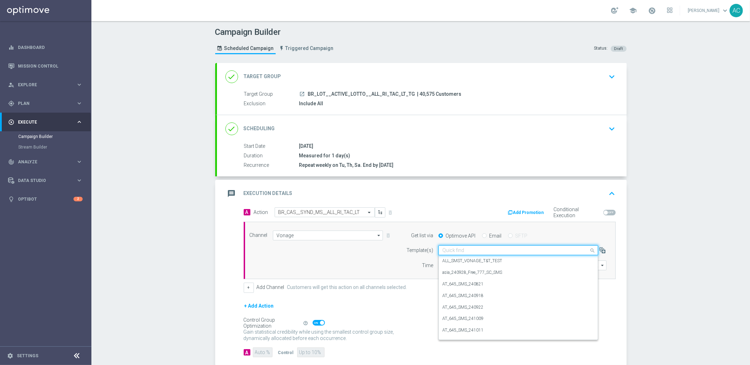
paste input "BR_CAS__SYND_MS__ALL_RI_TAC_LT"
type input "BR_CAS__SYND_MS__ALL_RI_TAC_LT"
click at [307, 233] on input "Vonage" at bounding box center [328, 235] width 110 height 10
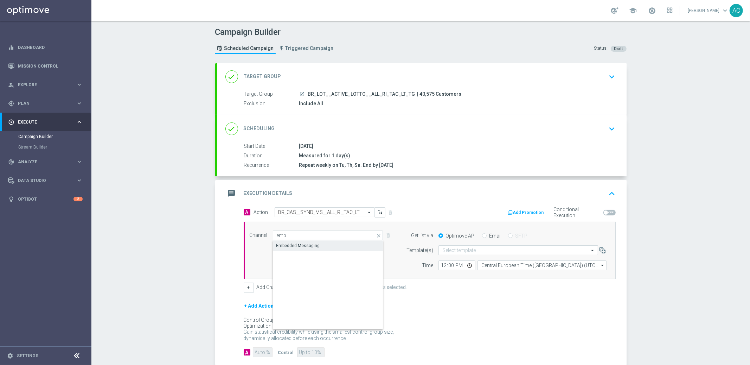
click at [305, 243] on div "Embedded Messaging" at bounding box center [298, 245] width 44 height 6
type input "Embedded Messaging"
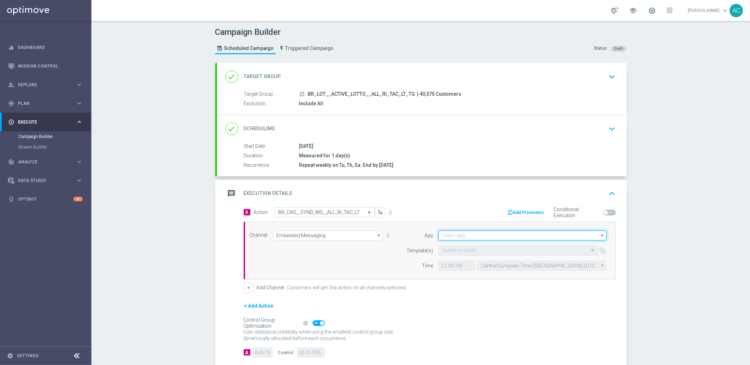
click at [457, 233] on input at bounding box center [522, 235] width 168 height 10
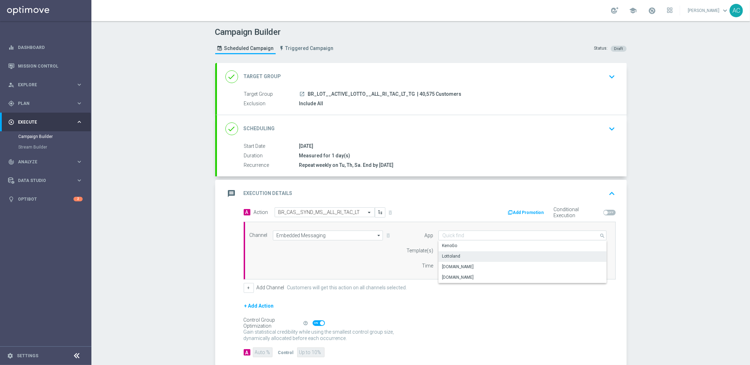
click at [465, 258] on div "Lottoland" at bounding box center [522, 256] width 168 height 10
type input "Lottoland"
click at [467, 248] on input "text" at bounding box center [511, 250] width 138 height 6
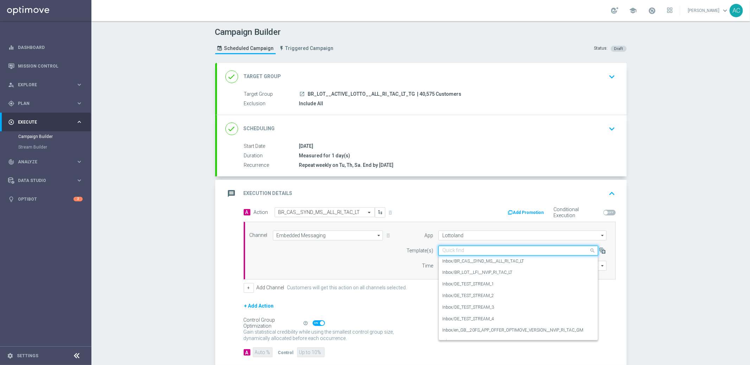
paste input "BR_CAS__SYND_MS__ALL_RI_TAC_LT"
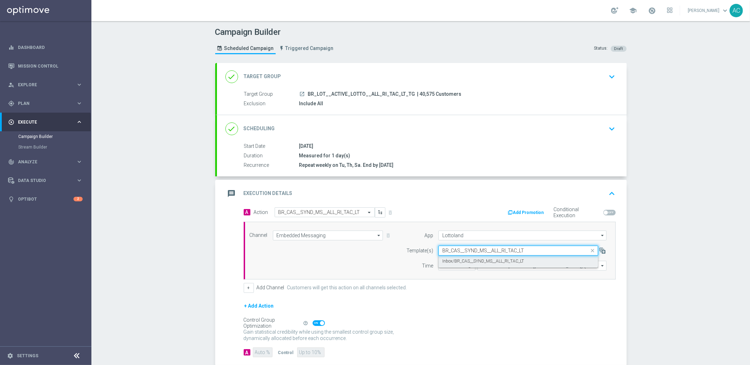
click at [473, 262] on label "Inbox/BR_CAS__SYND_MS__ALL_RI_TAC_LT" at bounding box center [483, 261] width 82 height 6
type input "BR_CAS__SYND_MS__ALL_RI_TAC_LT"
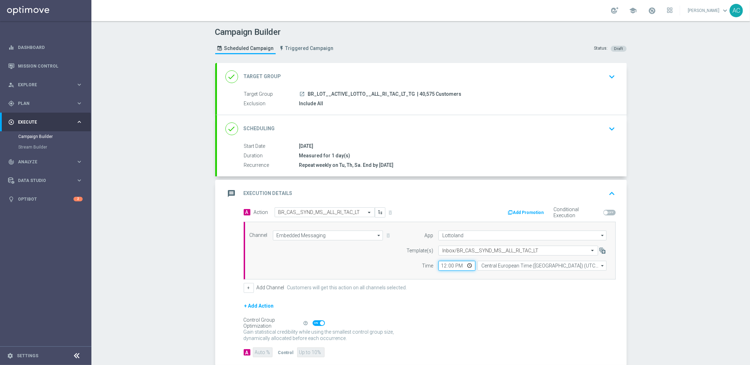
click at [444, 266] on input "12:00" at bounding box center [456, 266] width 37 height 10
click at [441, 266] on input "12:00" at bounding box center [456, 266] width 37 height 10
type input "01:00"
click at [494, 265] on input "Central European Time (Budapest) (UTC +02:00)" at bounding box center [541, 266] width 129 height 10
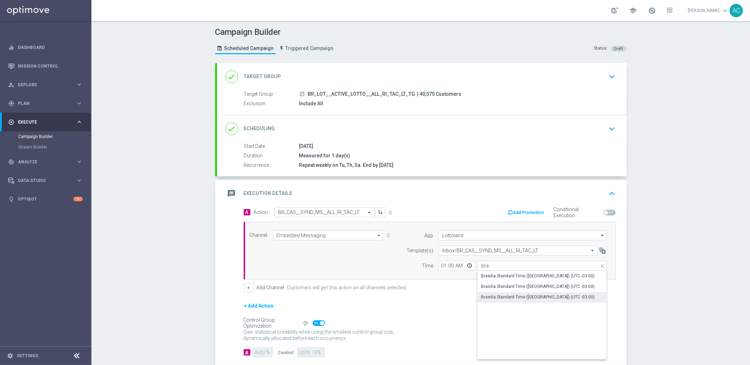
click at [519, 294] on div "Brasilia Standard Time (Sao Paulo) (UTC -03:00)" at bounding box center [538, 297] width 114 height 6
type input "Brasilia Standard Time (Sao Paulo) (UTC -03:00)"
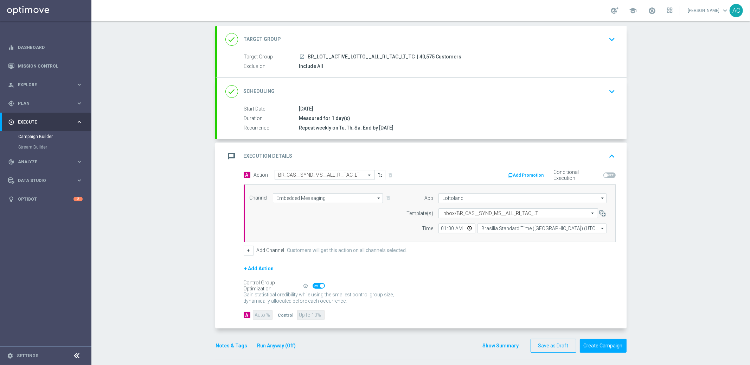
scroll to position [39, 0]
click at [600, 344] on button "Create Campaign" at bounding box center [603, 344] width 47 height 14
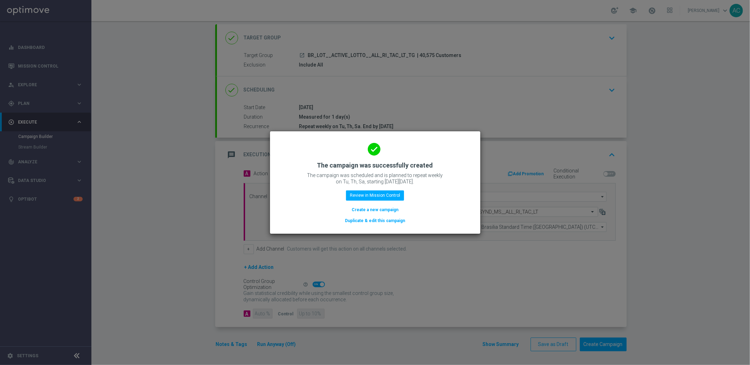
click at [375, 211] on button "Create a new campaign" at bounding box center [375, 210] width 48 height 8
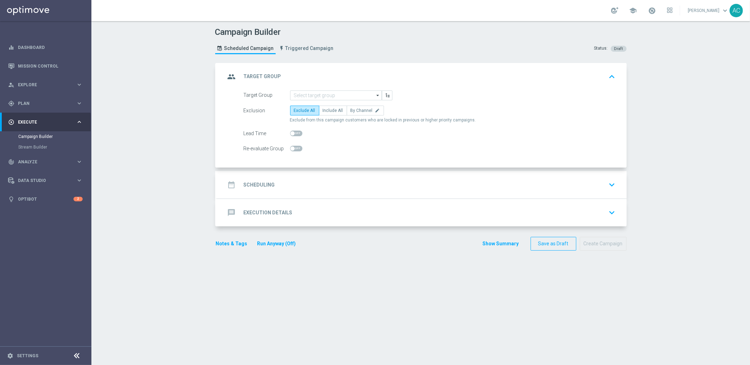
scroll to position [0, 0]
